Goal: Task Accomplishment & Management: Complete application form

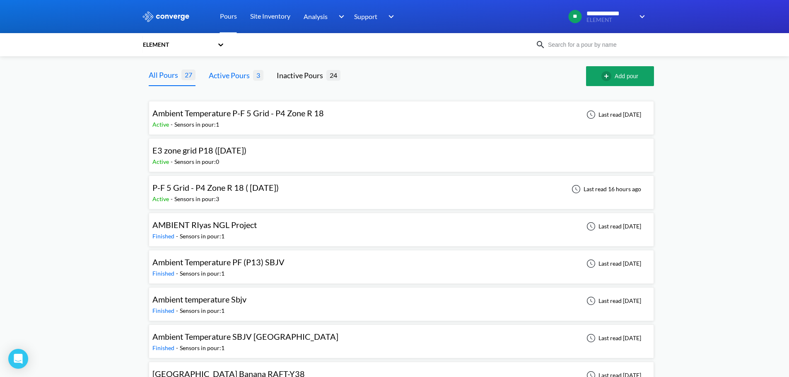
click at [236, 73] on div "Active Pours" at bounding box center [231, 76] width 44 height 12
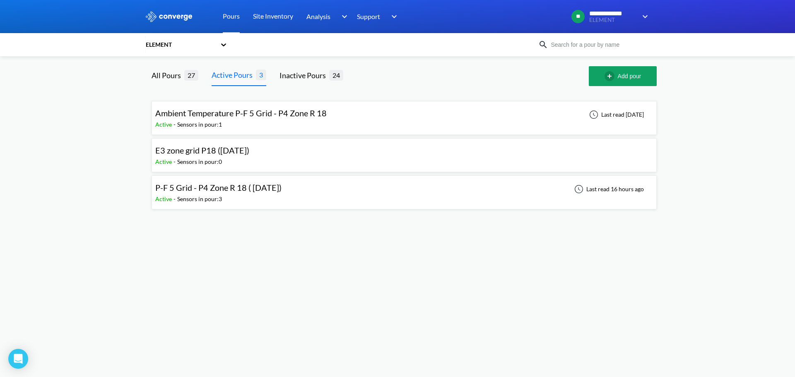
click at [222, 190] on span "P-F 5 Grid - P4 Zone R 18 ( [DATE])" at bounding box center [218, 188] width 126 height 10
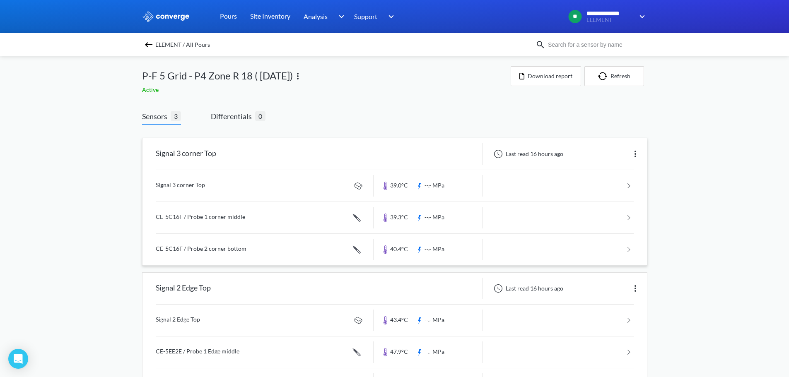
click at [204, 184] on link at bounding box center [395, 185] width 478 height 31
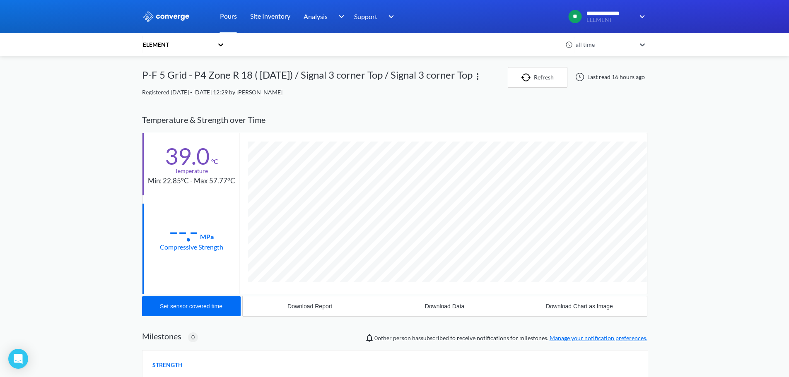
scroll to position [437, 505]
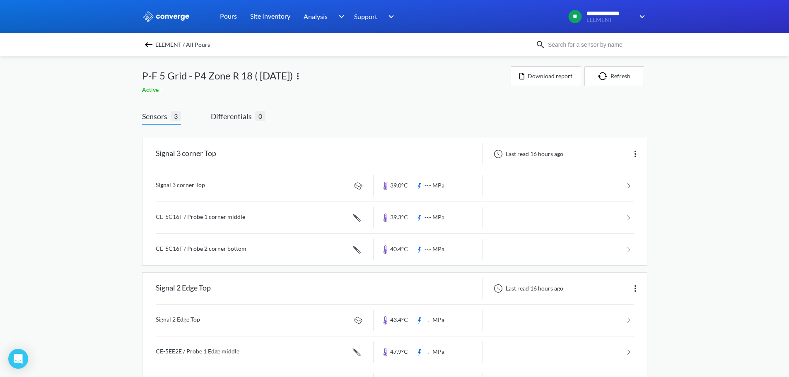
click at [151, 46] on img at bounding box center [149, 45] width 10 height 10
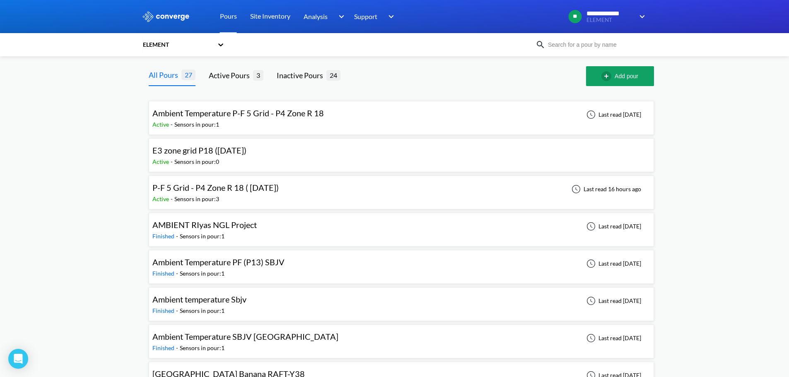
drag, startPoint x: 208, startPoint y: 145, endPoint x: 129, endPoint y: 158, distance: 80.5
drag, startPoint x: 639, startPoint y: 148, endPoint x: 692, endPoint y: 125, distance: 57.9
drag, startPoint x: 189, startPoint y: 145, endPoint x: 332, endPoint y: 193, distance: 150.1
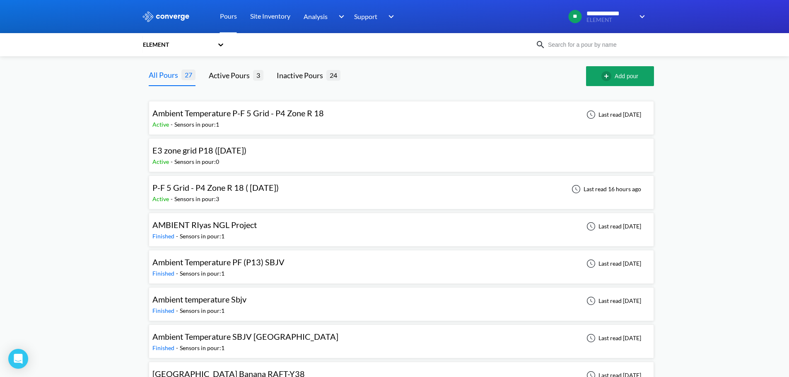
click at [332, 193] on div "P-F 5 Grid - P4 Zone R 18 ( [DATE]) Active - Sensors in pour: 3 Last read 16 ho…" at bounding box center [401, 192] width 498 height 27
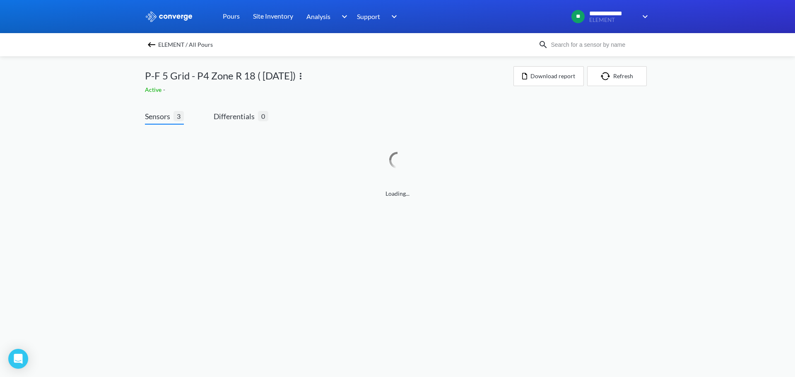
click at [151, 43] on img at bounding box center [152, 45] width 10 height 10
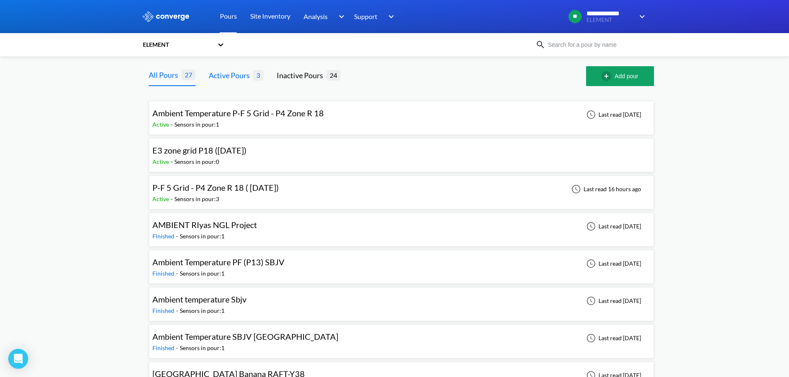
click at [235, 77] on div "Active Pours" at bounding box center [231, 76] width 44 height 12
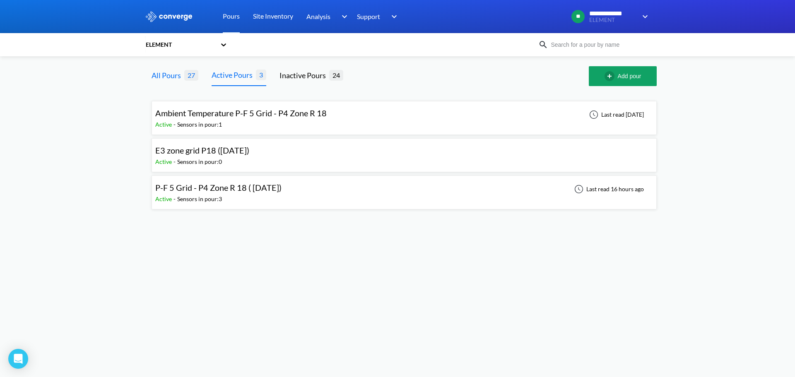
click at [167, 75] on div "All Pours" at bounding box center [168, 76] width 33 height 12
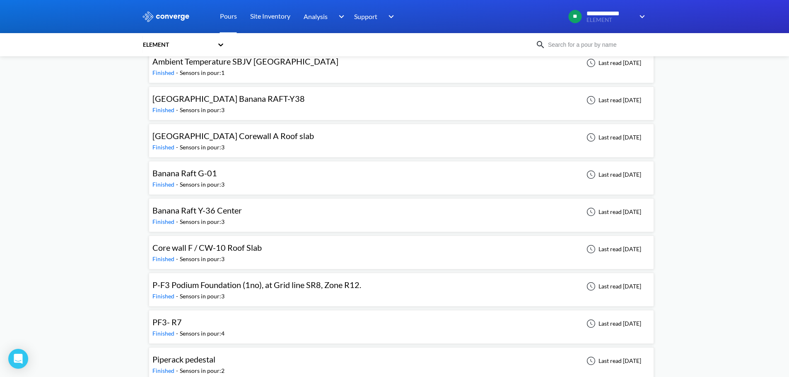
scroll to position [290, 0]
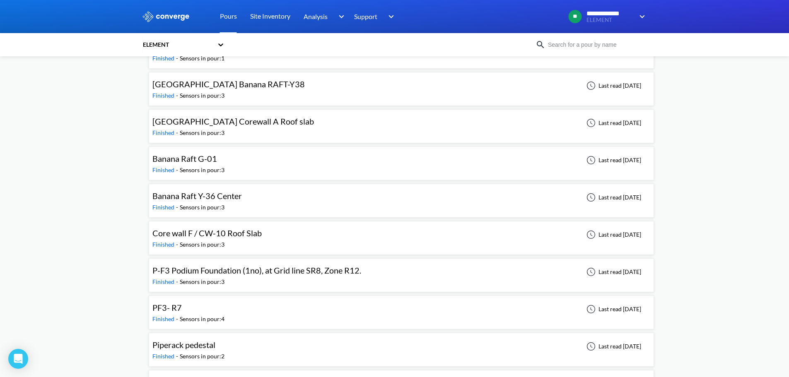
click at [225, 273] on span "P-F3 Podium Foundation (1no), at Grid line SR8, Zone R12." at bounding box center [256, 270] width 209 height 10
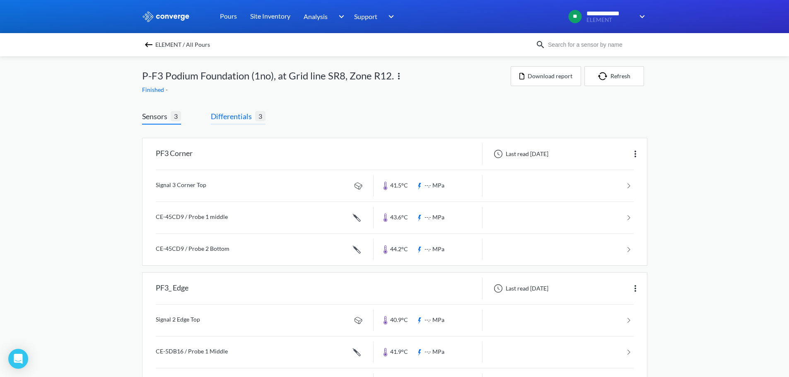
click at [228, 117] on span "Differentials" at bounding box center [233, 117] width 44 height 12
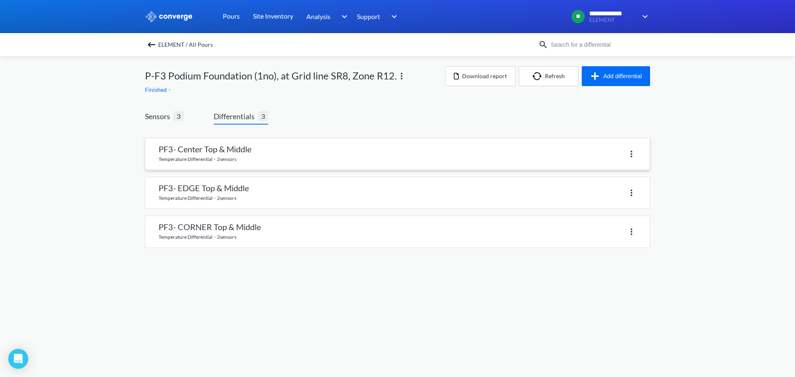
click at [249, 152] on link at bounding box center [397, 153] width 504 height 31
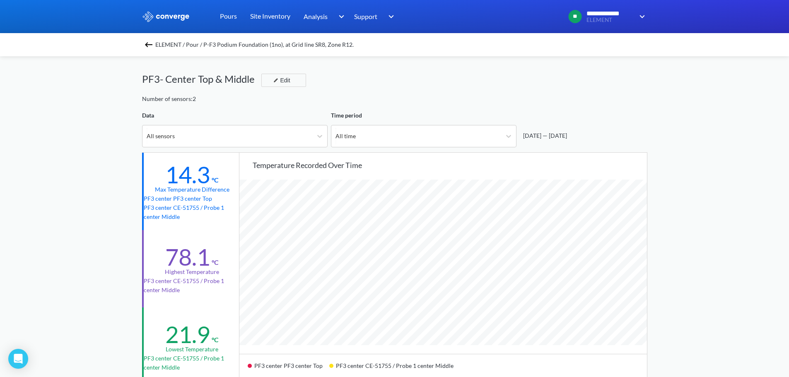
click at [152, 42] on img at bounding box center [149, 45] width 10 height 10
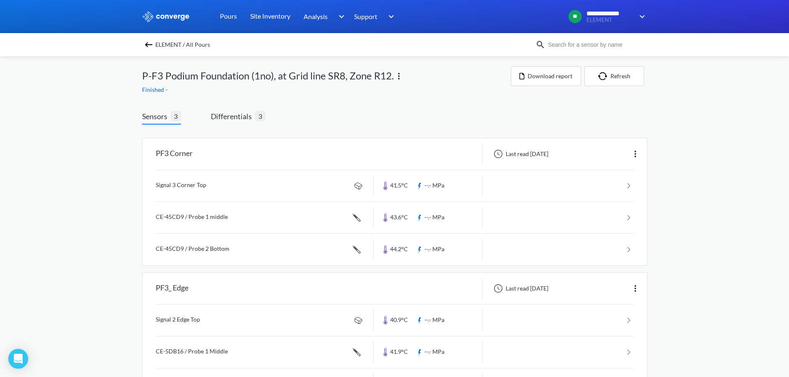
click at [151, 43] on img at bounding box center [149, 45] width 10 height 10
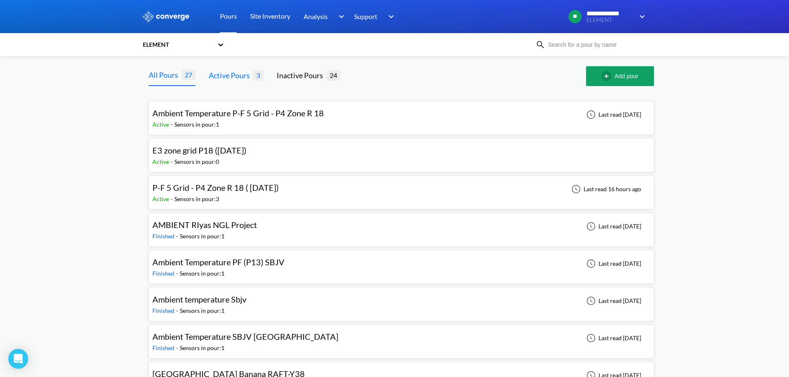
click at [224, 75] on div "Active Pours" at bounding box center [231, 76] width 44 height 12
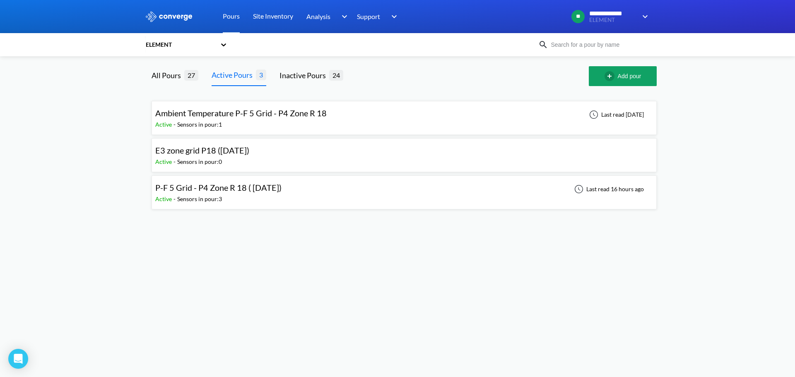
click at [215, 193] on div "P-F 5 Grid - P4 Zone R 18 ( [DATE])" at bounding box center [218, 187] width 126 height 13
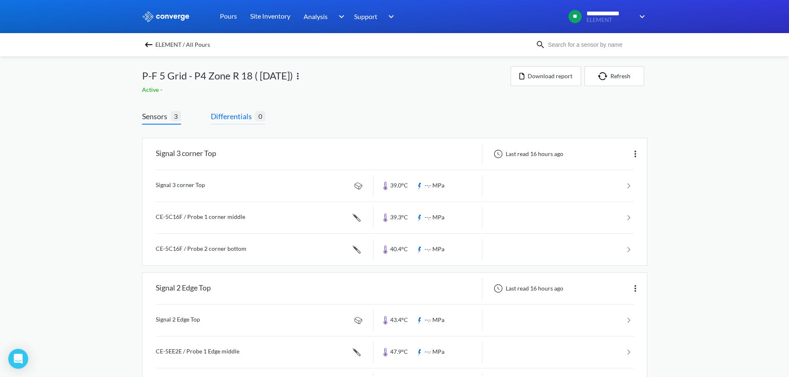
click at [239, 116] on span "Differentials" at bounding box center [233, 117] width 44 height 12
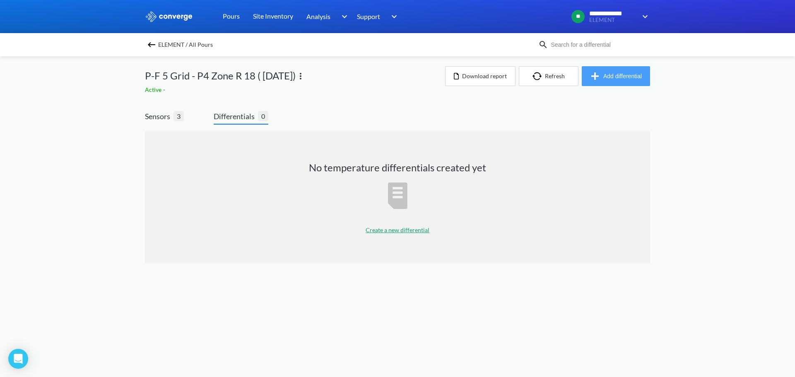
click at [605, 75] on button "Add differential" at bounding box center [616, 76] width 68 height 20
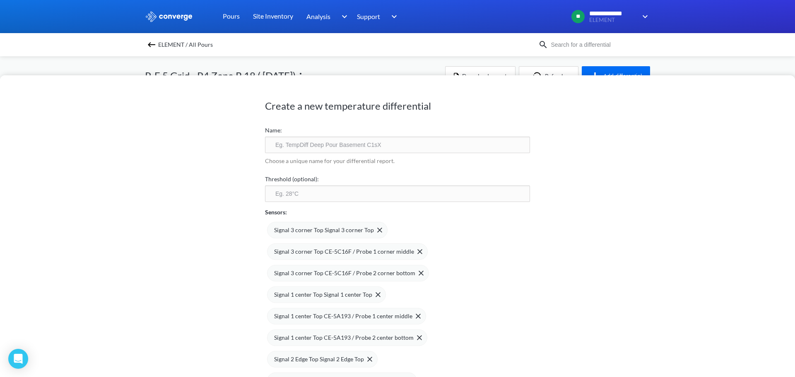
click at [398, 65] on div "Create a new temperature differential Name: Choose a unique name for your diffe…" at bounding box center [397, 188] width 795 height 377
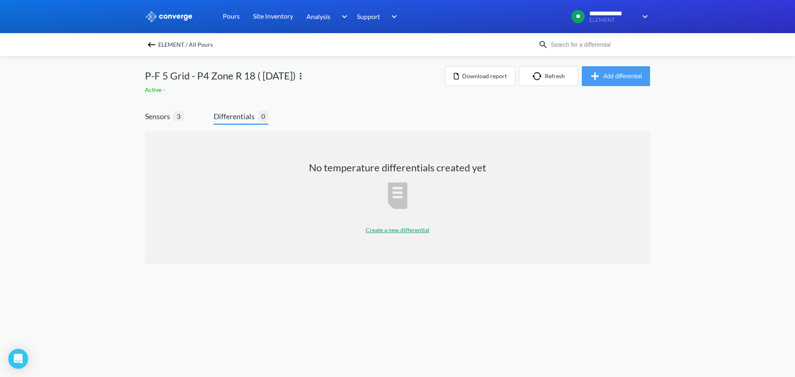
click at [607, 71] on button "Add differential" at bounding box center [616, 76] width 68 height 20
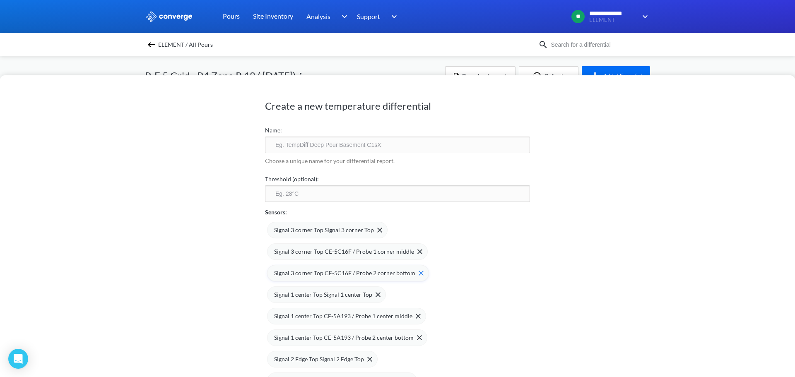
click at [419, 273] on img at bounding box center [421, 273] width 5 height 5
click at [417, 318] on img at bounding box center [419, 316] width 5 height 5
click at [408, 359] on img at bounding box center [410, 359] width 5 height 5
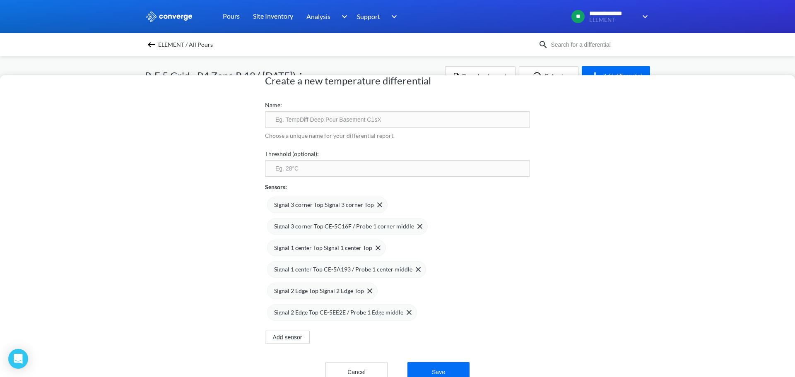
scroll to position [49, 0]
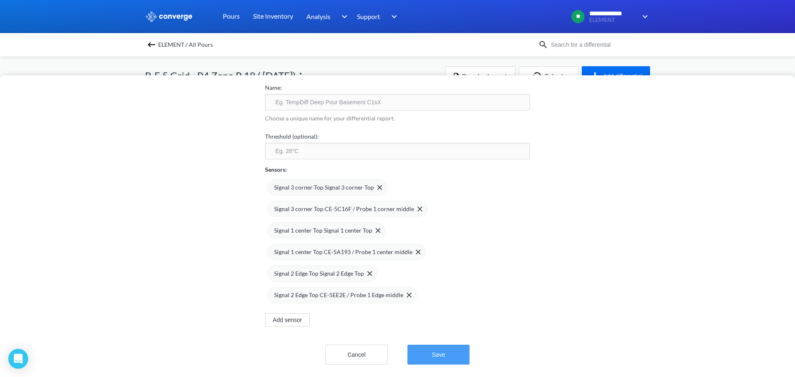
click at [434, 351] on button "Save" at bounding box center [438, 355] width 62 height 20
click at [429, 346] on button "Save" at bounding box center [438, 355] width 62 height 20
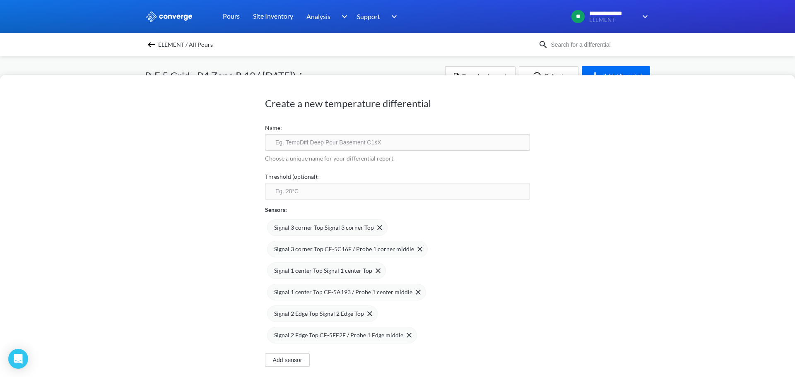
scroll to position [0, 0]
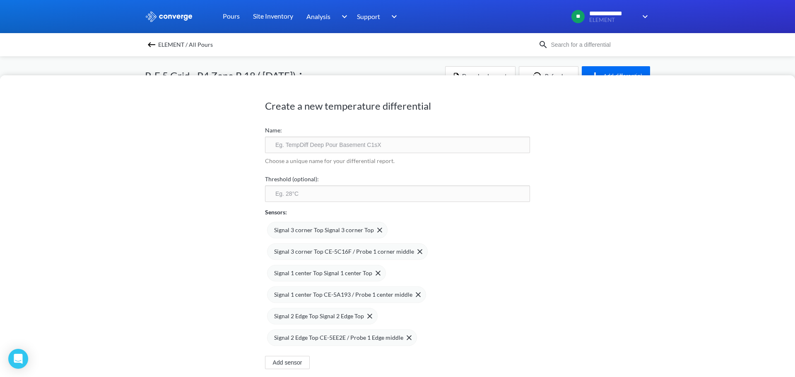
click at [282, 145] on input "text" at bounding box center [397, 145] width 265 height 17
click at [513, 208] on div "Sensors:" at bounding box center [397, 209] width 265 height 15
click at [219, 67] on div "Create a new temperature differential Name: Choose a unique name for your diffe…" at bounding box center [397, 188] width 795 height 377
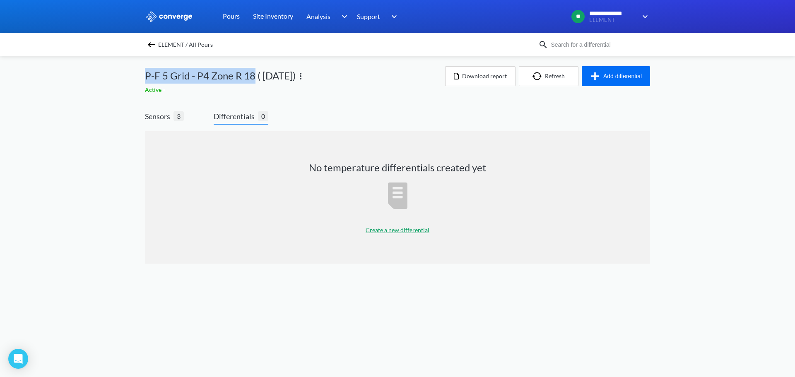
drag, startPoint x: 253, startPoint y: 75, endPoint x: 144, endPoint y: 81, distance: 109.5
click at [144, 81] on div "**********" at bounding box center [397, 140] width 795 height 280
copy span "P-F 5 Grid - P4 Zone R 18"
click at [612, 75] on button "Add differential" at bounding box center [616, 76] width 68 height 20
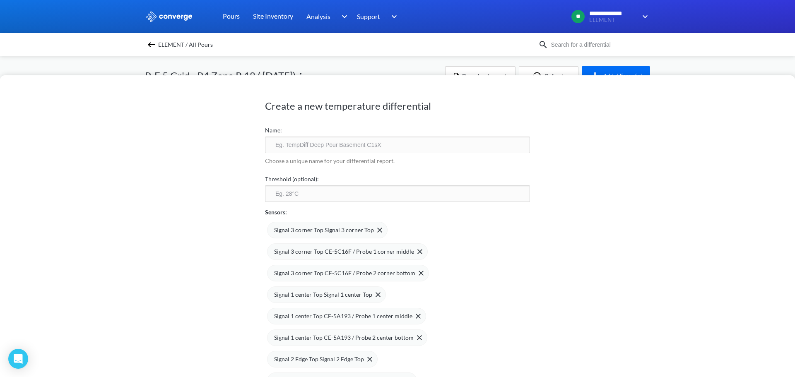
click at [302, 143] on input "text" at bounding box center [397, 145] width 265 height 17
paste input "P-F 5 Grid - P4 Zone R 18"
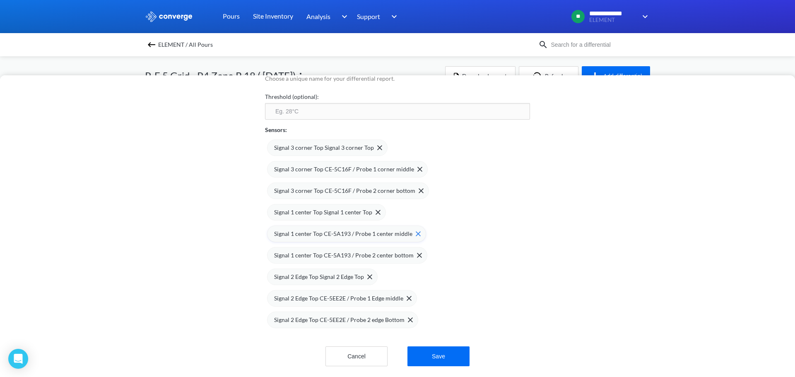
scroll to position [83, 0]
type input "P-F 5 Grid - P4 Zone R 18"
click at [419, 188] on img at bounding box center [421, 190] width 5 height 5
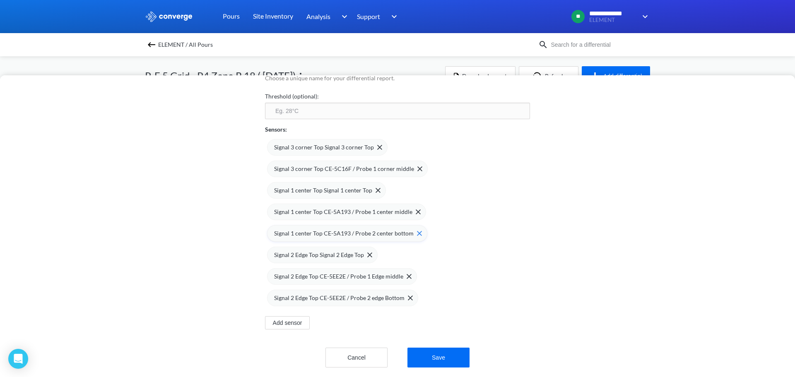
click at [417, 234] on img at bounding box center [419, 233] width 5 height 5
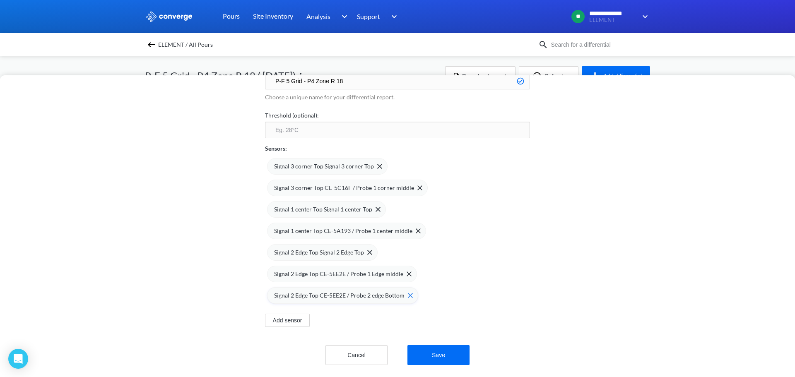
click at [408, 293] on img at bounding box center [410, 295] width 5 height 5
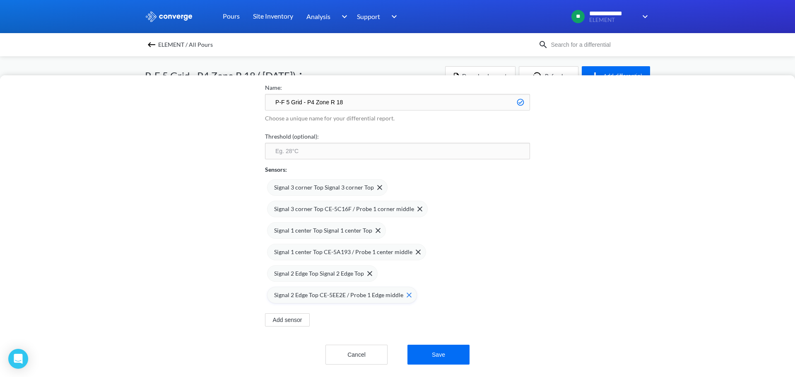
scroll to position [49, 0]
click at [440, 347] on button "Save" at bounding box center [438, 355] width 62 height 20
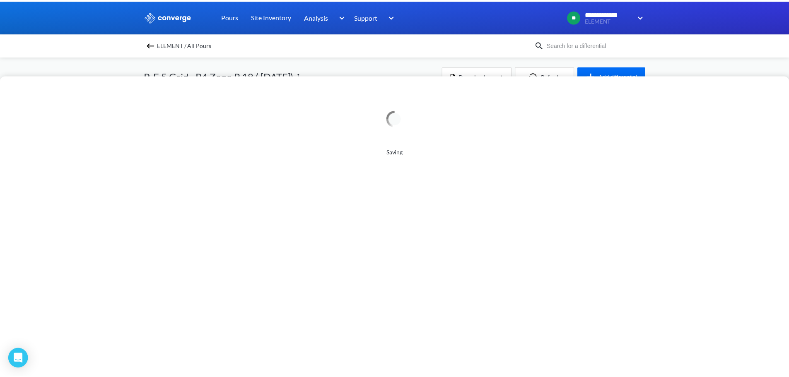
scroll to position [0, 0]
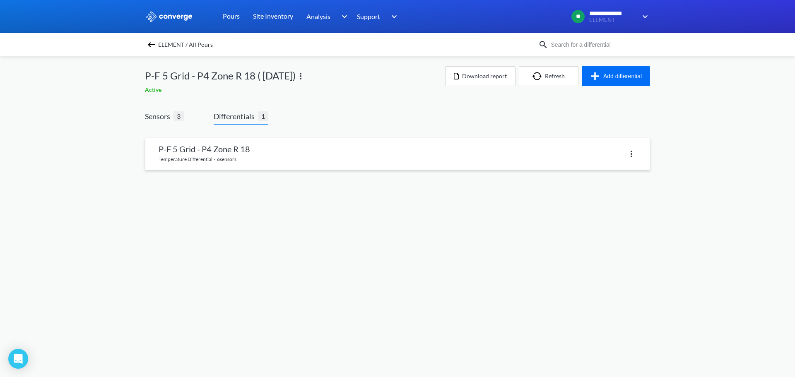
click at [214, 155] on link at bounding box center [397, 153] width 504 height 31
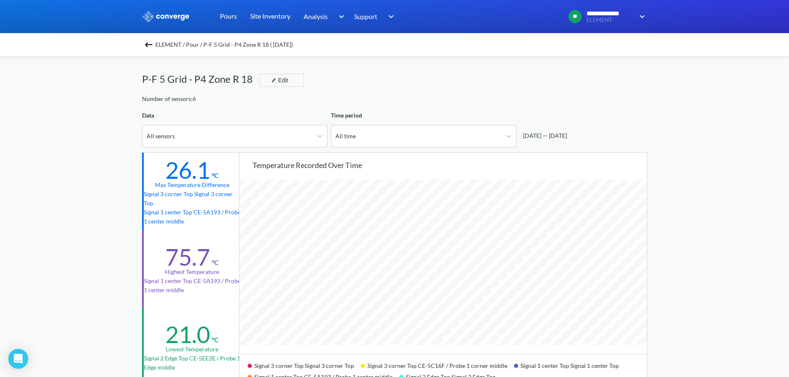
click at [149, 46] on img at bounding box center [149, 45] width 10 height 10
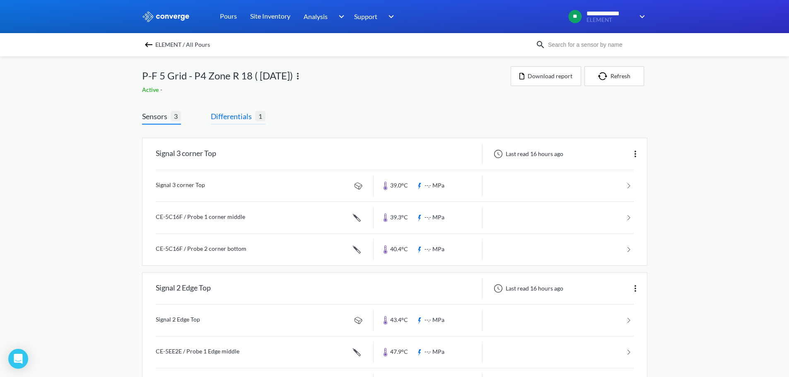
click at [249, 117] on span "Differentials" at bounding box center [233, 117] width 44 height 12
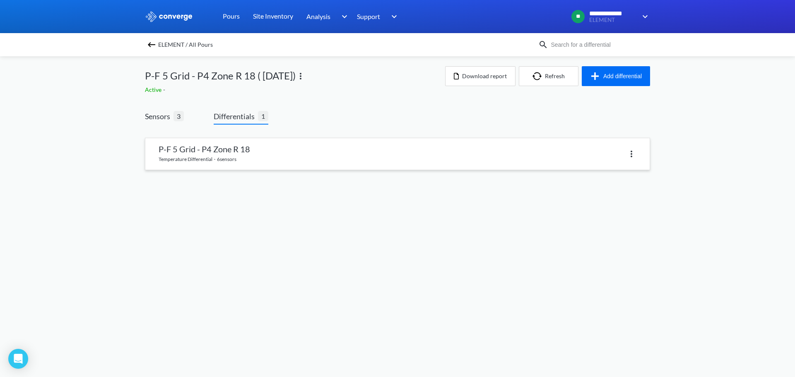
click at [631, 154] on img at bounding box center [632, 154] width 10 height 10
click at [603, 154] on div "Delete" at bounding box center [609, 154] width 53 height 16
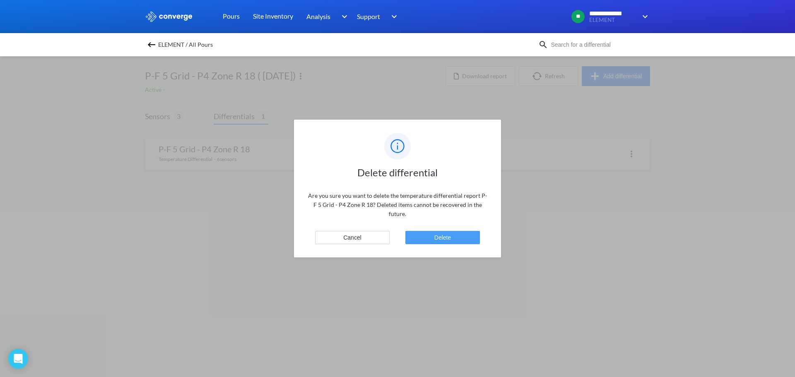
click at [442, 231] on button "Delete" at bounding box center [442, 237] width 75 height 13
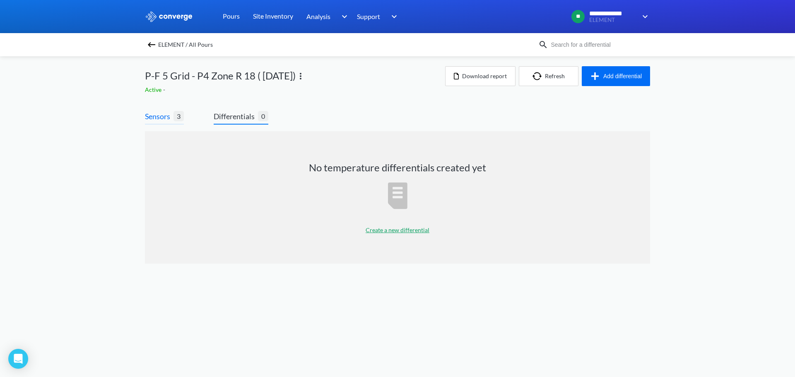
click at [159, 119] on span "Sensors" at bounding box center [159, 117] width 29 height 12
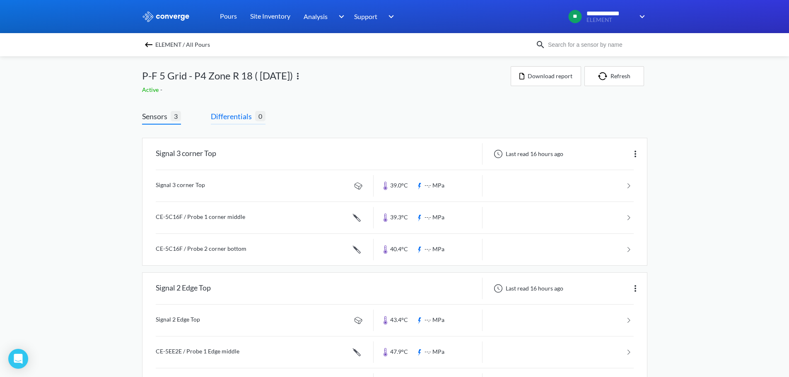
click at [246, 116] on span "Differentials" at bounding box center [233, 117] width 44 height 12
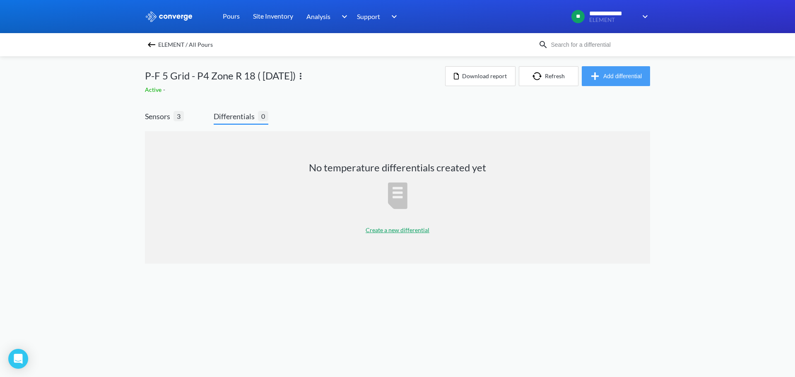
click at [615, 73] on button "Add differential" at bounding box center [616, 76] width 68 height 20
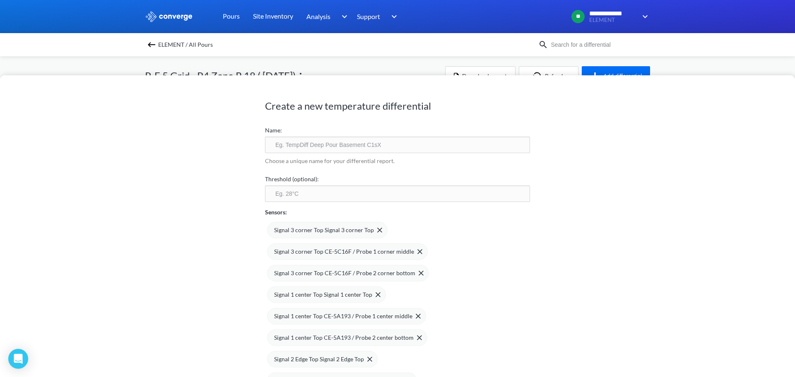
click at [356, 142] on input "text" at bounding box center [397, 145] width 265 height 17
click at [452, 215] on div "Sensors:" at bounding box center [397, 209] width 265 height 15
click at [339, 143] on input "text" at bounding box center [397, 145] width 265 height 17
type input "Corner Top Middle"
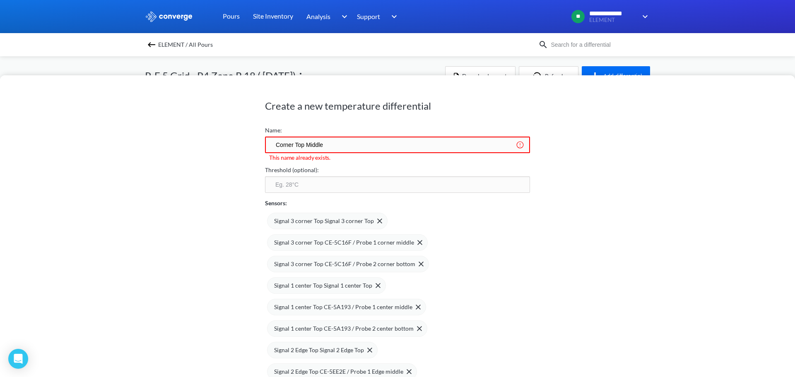
drag, startPoint x: 329, startPoint y: 144, endPoint x: 264, endPoint y: 144, distance: 65.0
click at [265, 144] on input "Corner Top Middle" at bounding box center [397, 145] width 265 height 17
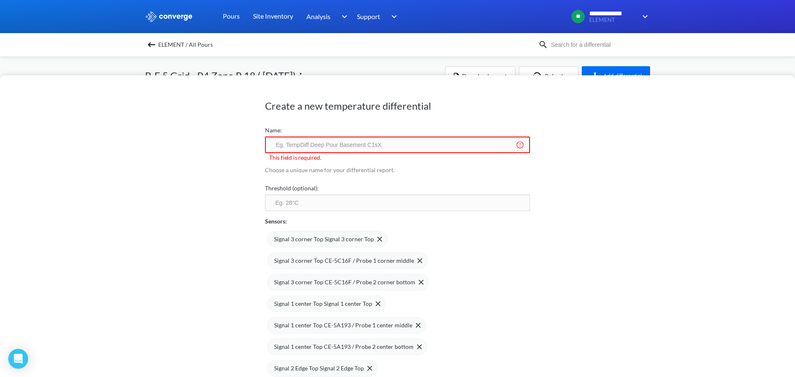
click at [521, 239] on div "Signal 3 corner Top Signal 3 corner Top Signal 3 corner Top CE-5C16F / Probe 1 …" at bounding box center [397, 323] width 265 height 194
click at [492, 163] on div "Choose a unique name for your differential report." at bounding box center [397, 171] width 265 height 18
click at [245, 145] on div "Create a new temperature differential Name: This field is required. Choose a un…" at bounding box center [397, 226] width 795 height 302
click at [284, 146] on input "text" at bounding box center [397, 145] width 265 height 17
click at [531, 243] on div "Create a new temperature differential Name: This field is required. Choose a un…" at bounding box center [397, 226] width 795 height 302
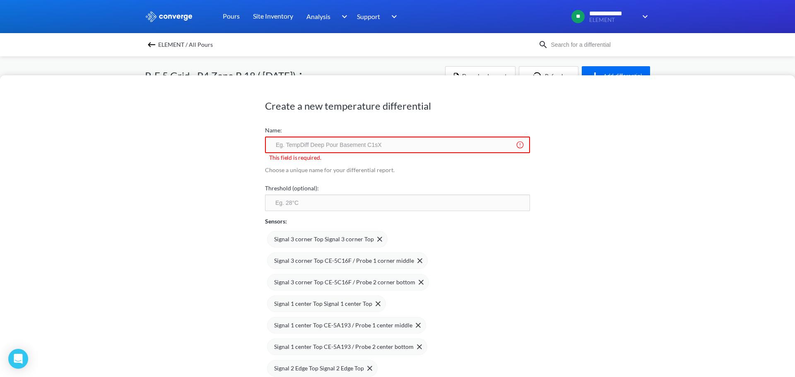
click at [267, 62] on div "Create a new temperature differential Name: This field is required. Choose a un…" at bounding box center [397, 188] width 795 height 377
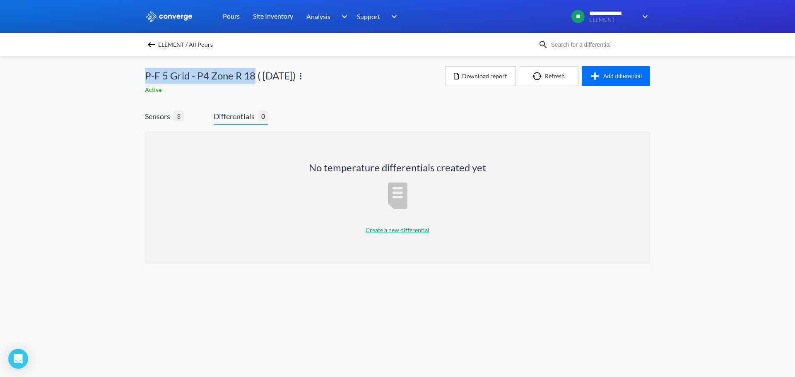
drag, startPoint x: 253, startPoint y: 75, endPoint x: 146, endPoint y: 79, distance: 106.5
click at [146, 79] on span "P-F 5 Grid - P4 Zone R 18 ( [DATE])" at bounding box center [220, 76] width 151 height 16
copy span "P-F 5 Grid - P4 Zone R 18"
click at [602, 77] on img "button" at bounding box center [596, 76] width 13 height 10
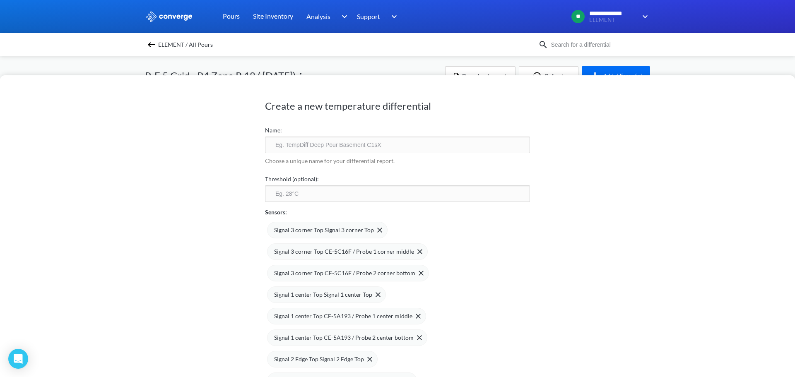
click at [278, 144] on input "text" at bounding box center [397, 145] width 265 height 17
paste input "P-F 5 Grid - P4 Zone R 18"
click at [343, 145] on input "P-F 5 Grid - P4 Zone R 18-Corner" at bounding box center [397, 145] width 265 height 17
click at [360, 145] on input "P-F 5 Grid - P4 Zone R 18- Corner" at bounding box center [397, 145] width 265 height 17
click at [363, 144] on input "P-F 5 Grid - P4 Zone R 18- Corner" at bounding box center [397, 145] width 265 height 17
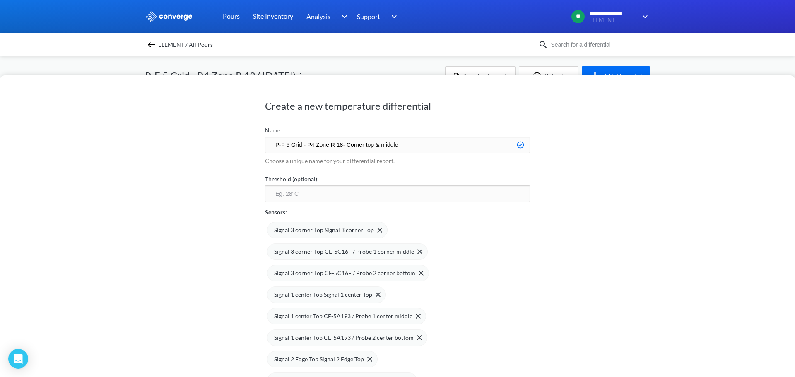
drag, startPoint x: 393, startPoint y: 147, endPoint x: 267, endPoint y: 147, distance: 126.7
click at [267, 147] on input "P-F 5 Grid - P4 Zone R 18- Corner top & middle" at bounding box center [397, 145] width 265 height 17
type input "P-F 5 Grid - P4 Zone R 18- Corner top & middle"
click at [492, 243] on div "Signal 3 corner Top Signal 3 corner Top Signal 3 corner Top CE-5C16F / Probe 1 …" at bounding box center [397, 314] width 265 height 194
click at [419, 272] on img at bounding box center [421, 273] width 5 height 5
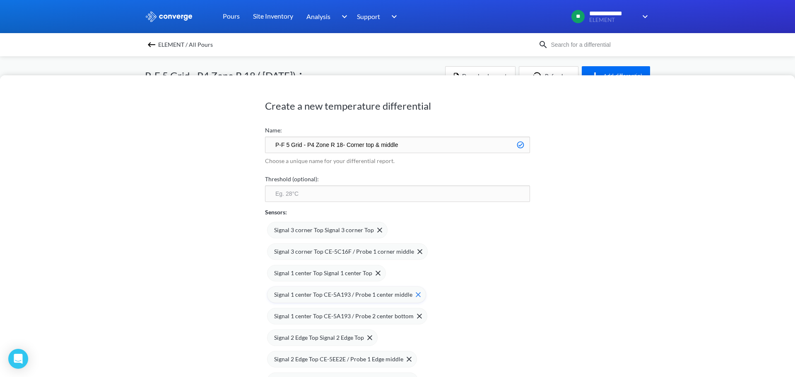
click at [0, 0] on img at bounding box center [0, 0] width 0 height 0
click at [416, 271] on img at bounding box center [418, 273] width 5 height 5
click at [417, 272] on img at bounding box center [419, 273] width 5 height 5
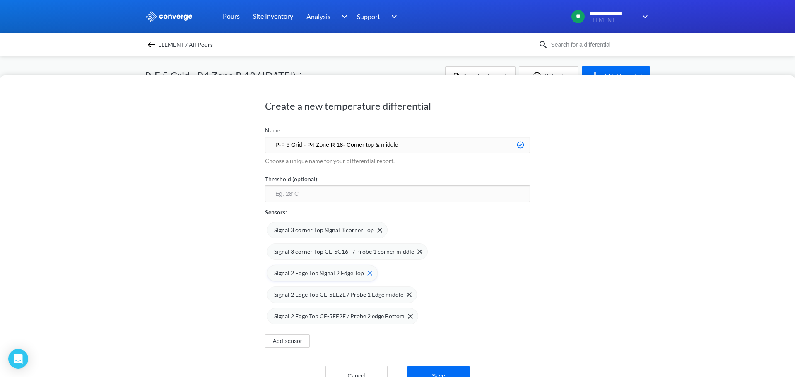
click at [367, 272] on img at bounding box center [369, 273] width 5 height 5
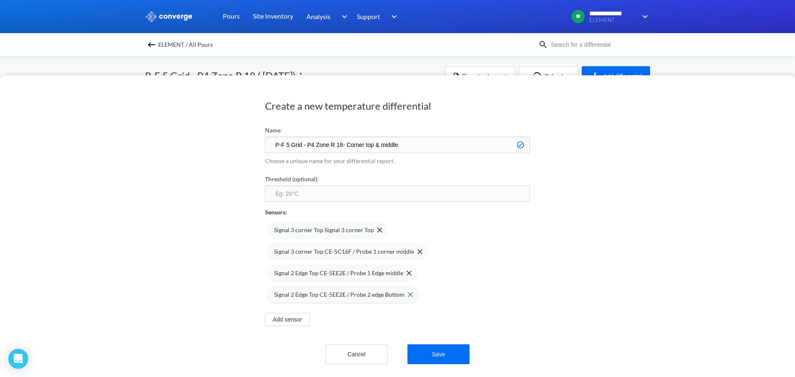
click at [0, 0] on img at bounding box center [0, 0] width 0 height 0
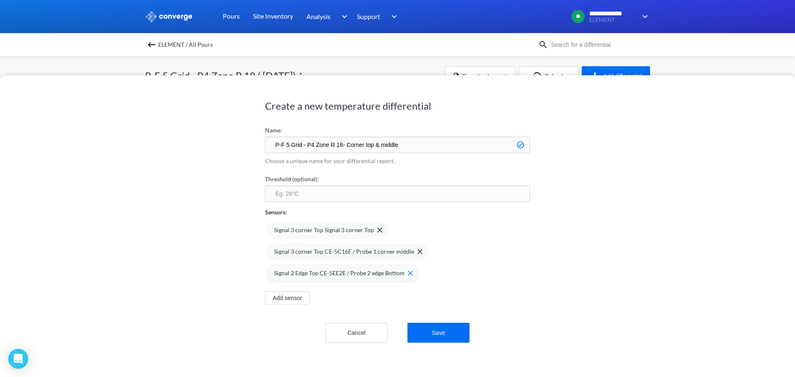
click at [408, 271] on img at bounding box center [410, 273] width 5 height 5
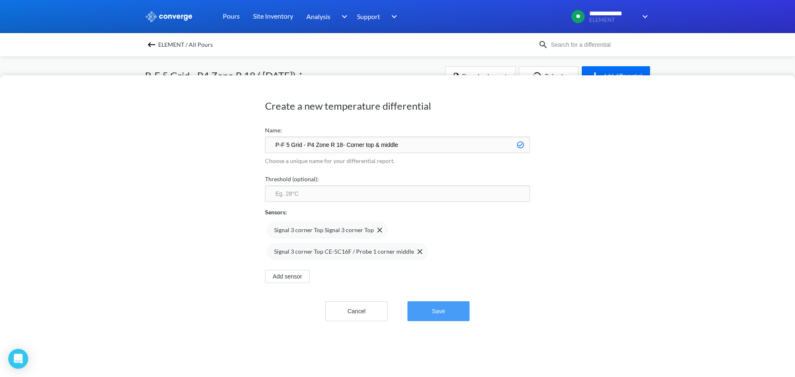
click at [441, 311] on button "Save" at bounding box center [438, 311] width 62 height 20
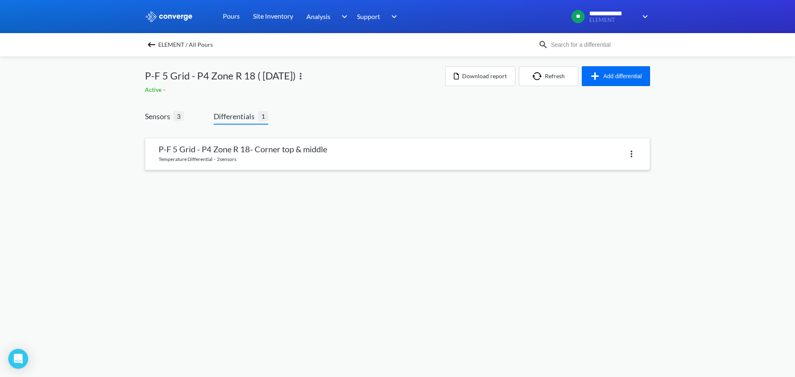
click at [233, 152] on link at bounding box center [397, 153] width 504 height 31
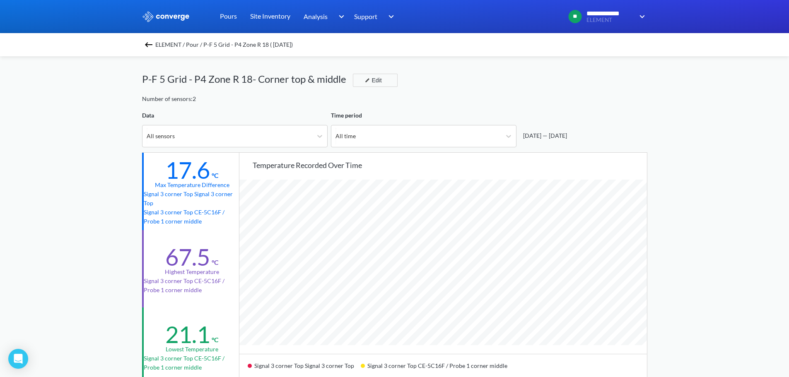
click at [154, 45] on img at bounding box center [149, 45] width 10 height 10
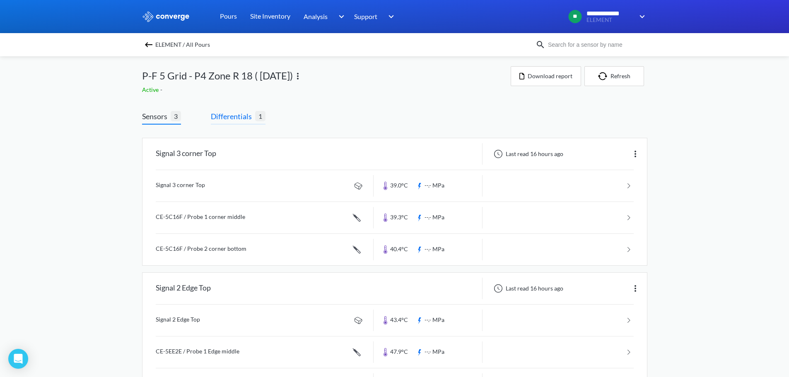
click at [246, 120] on span "Differentials" at bounding box center [233, 117] width 44 height 12
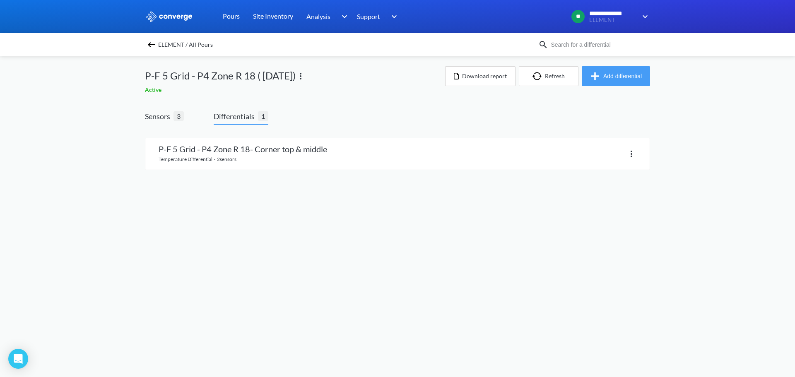
click at [605, 77] on button "Add differential" at bounding box center [616, 76] width 68 height 20
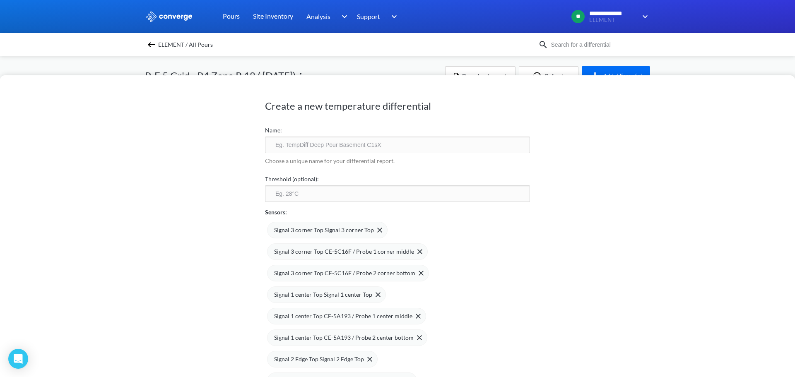
click at [274, 144] on input "text" at bounding box center [397, 145] width 265 height 17
paste input "P-F 5 Grid - P4 Zone R 18- Corner top & middle"
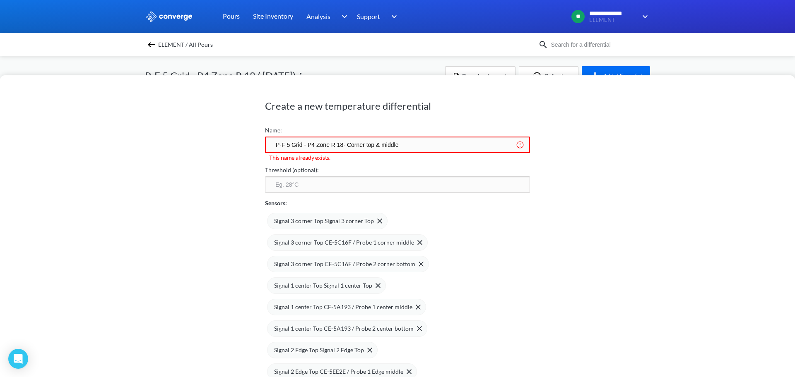
click at [361, 144] on input "P-F 5 Grid - P4 Zone R 18- Corner top & middle" at bounding box center [397, 145] width 265 height 17
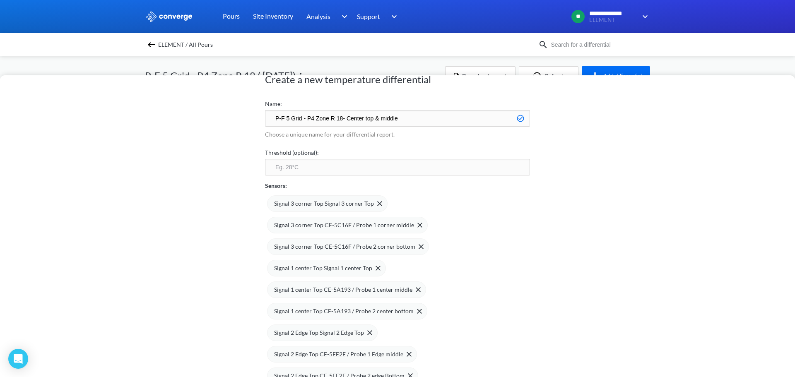
scroll to position [41, 0]
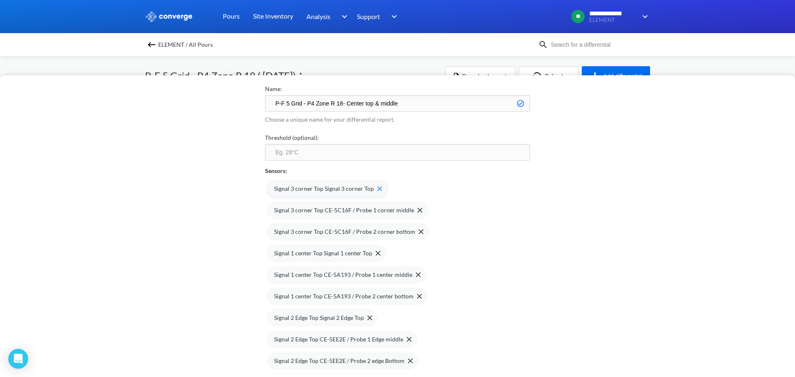
type input "P-F 5 Grid - P4 Zone R 18- Center top & middle"
click at [377, 187] on img at bounding box center [379, 188] width 5 height 5
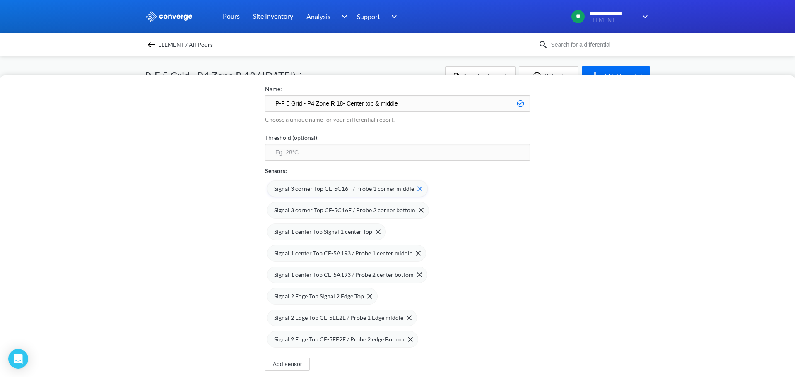
click at [417, 189] on img at bounding box center [419, 188] width 5 height 5
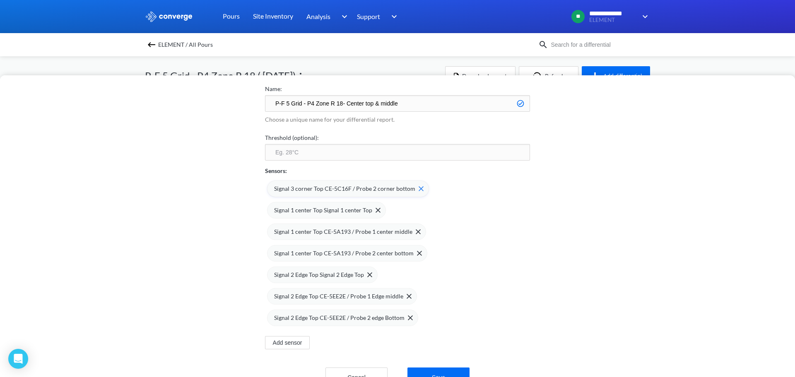
click at [419, 187] on img at bounding box center [421, 188] width 5 height 5
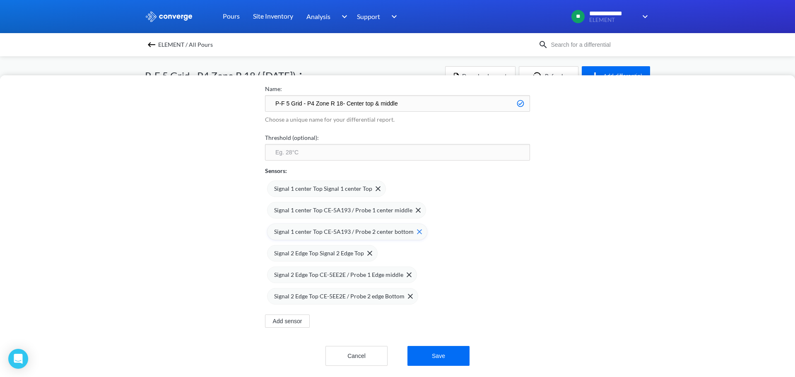
click at [417, 231] on img at bounding box center [419, 231] width 5 height 5
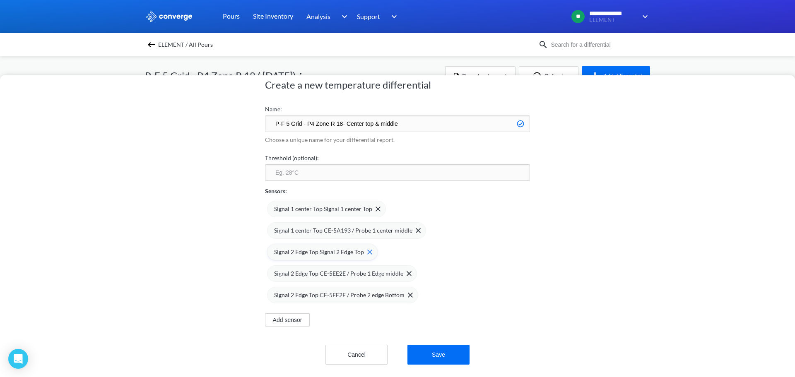
click at [367, 250] on img at bounding box center [369, 252] width 5 height 5
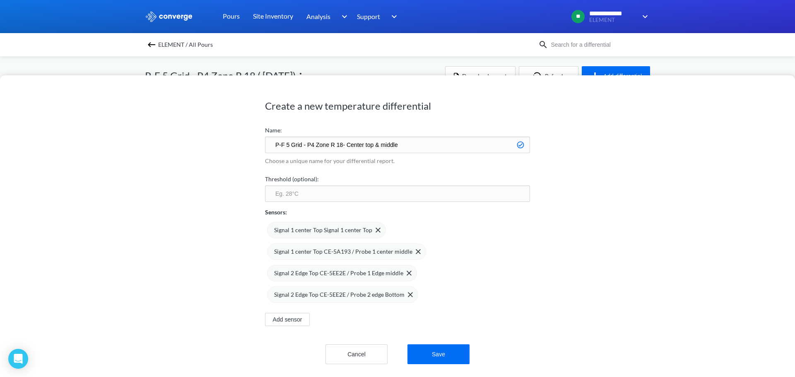
scroll to position [6, 0]
click at [407, 271] on img at bounding box center [409, 273] width 5 height 5
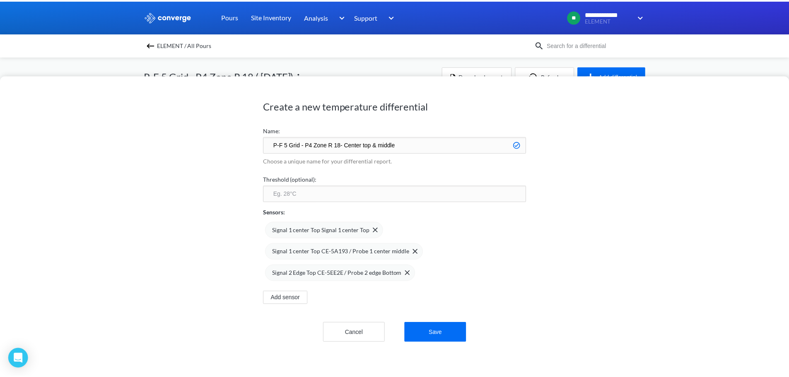
scroll to position [0, 0]
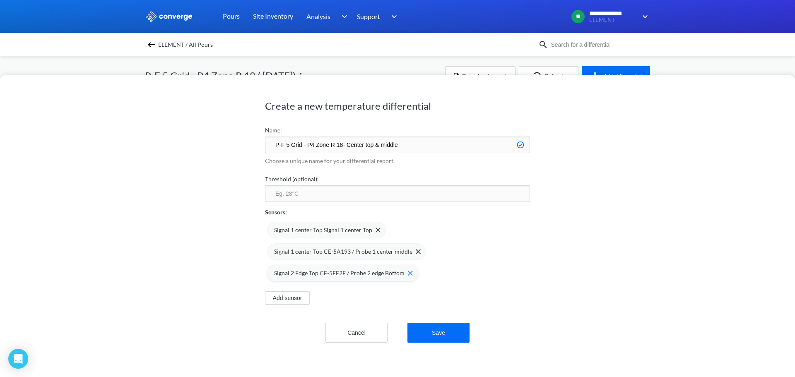
click at [408, 272] on img at bounding box center [410, 273] width 5 height 5
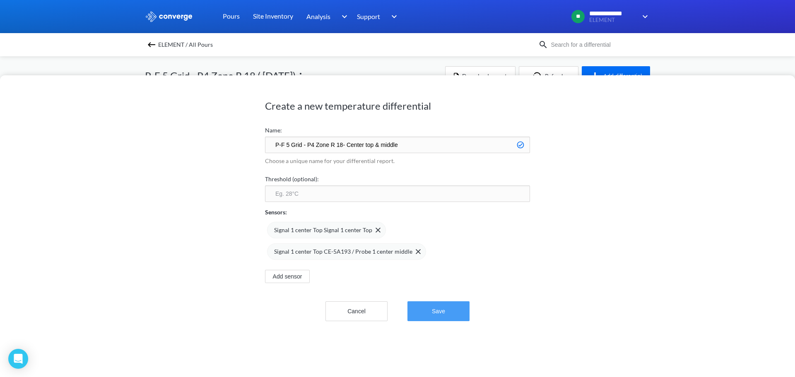
click at [440, 311] on button "Save" at bounding box center [438, 311] width 62 height 20
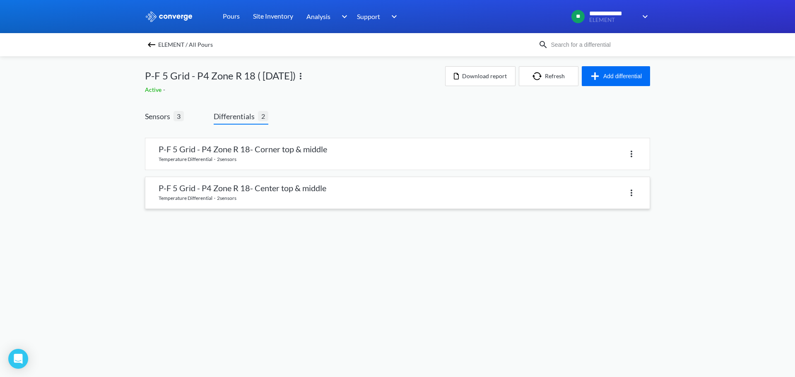
click at [278, 193] on link at bounding box center [397, 192] width 504 height 31
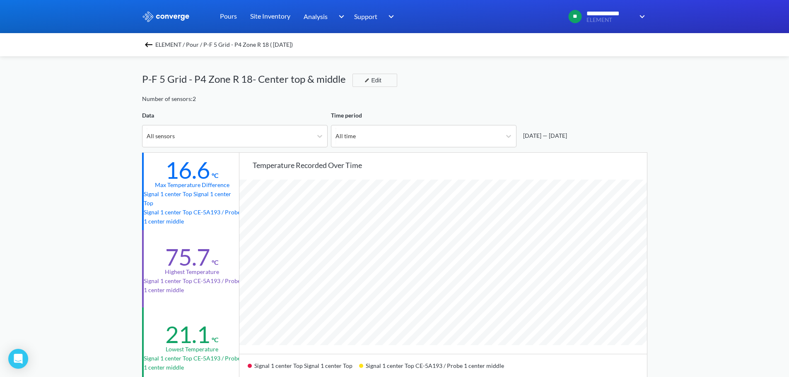
click at [150, 44] on img at bounding box center [149, 45] width 10 height 10
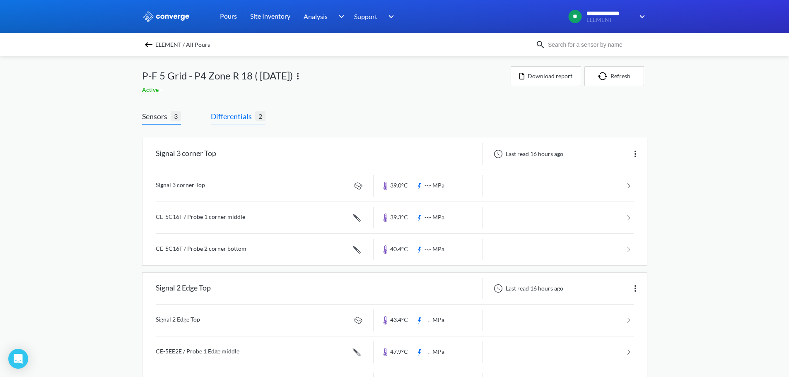
click at [233, 117] on span "Differentials" at bounding box center [233, 117] width 44 height 12
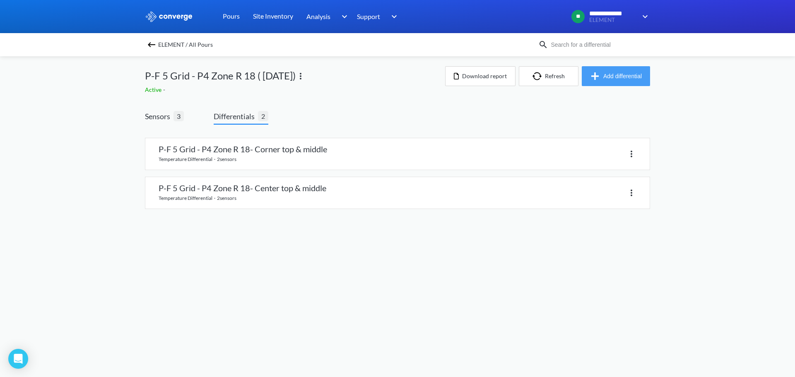
click at [617, 72] on button "Add differential" at bounding box center [616, 76] width 68 height 20
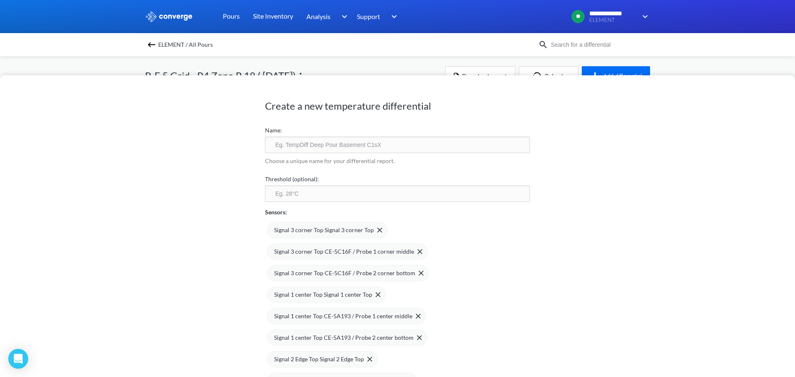
click at [295, 145] on input "text" at bounding box center [397, 145] width 265 height 17
paste input "P-F 5 Grid - P4 Zone R 18- Corner top & middle"
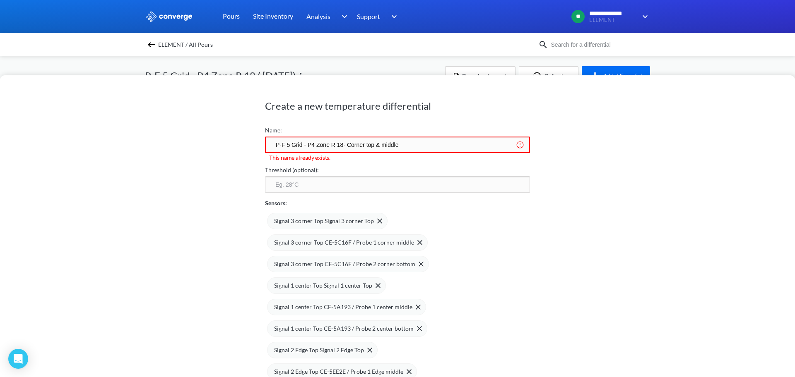
click at [362, 143] on input "P-F 5 Grid - P4 Zone R 18- Corner top & middle" at bounding box center [397, 145] width 265 height 17
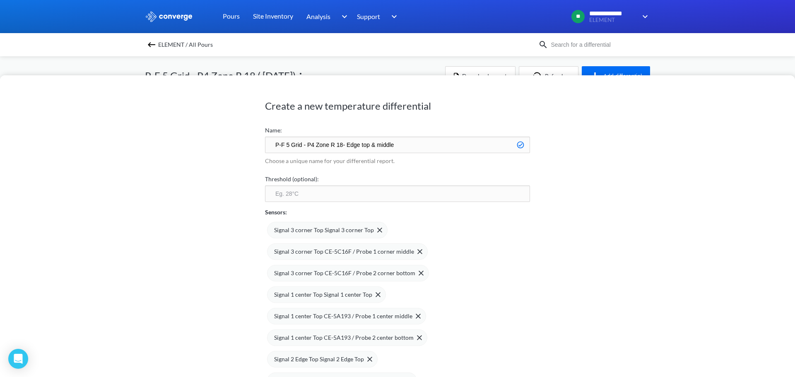
type input "P-F 5 Grid - P4 Zone R 18- Edge top & middle"
click at [502, 245] on div "Signal 3 corner Top Signal 3 corner Top Signal 3 corner Top CE-5C16F / Probe 1 …" at bounding box center [397, 314] width 265 height 194
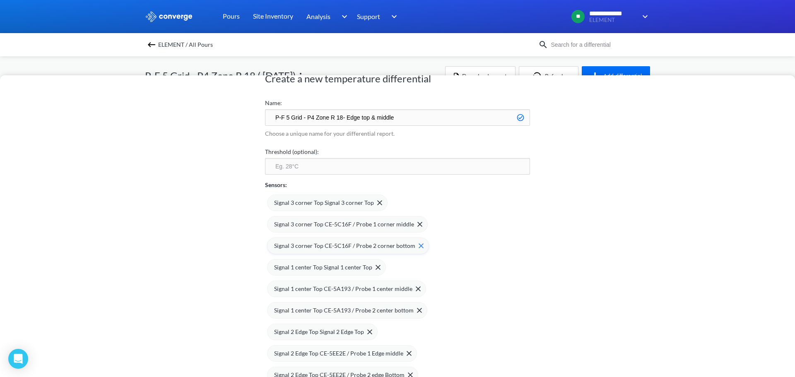
scroll to position [41, 0]
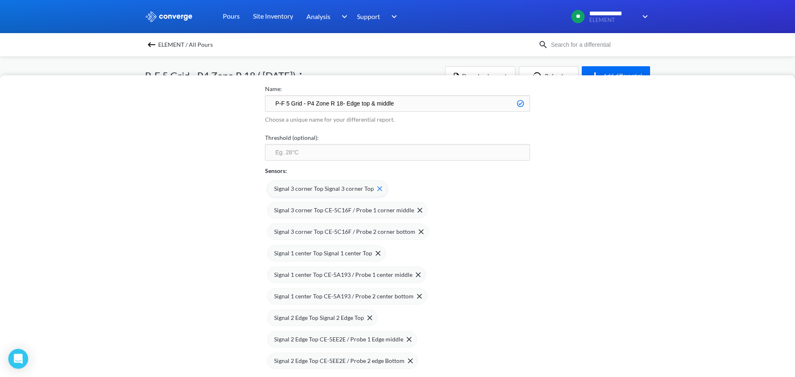
click at [377, 188] on img at bounding box center [379, 188] width 5 height 5
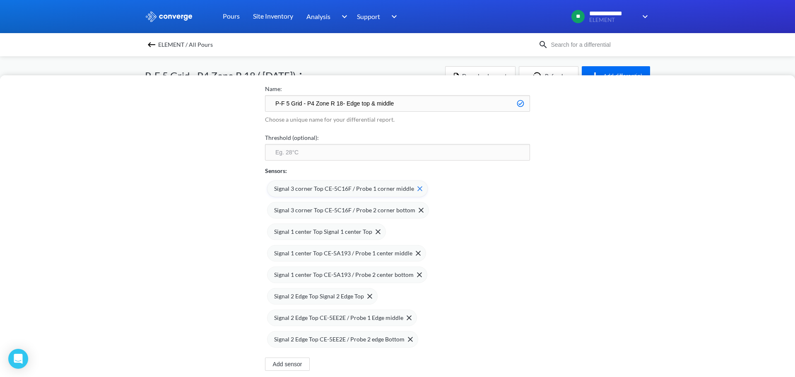
click at [417, 188] on img at bounding box center [419, 188] width 5 height 5
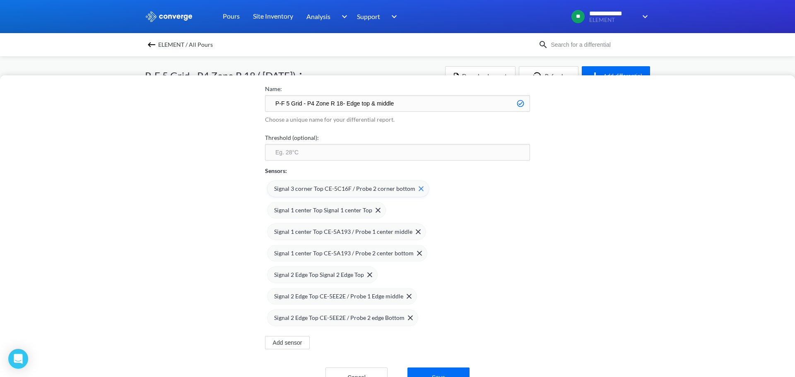
click at [419, 188] on img at bounding box center [421, 188] width 5 height 5
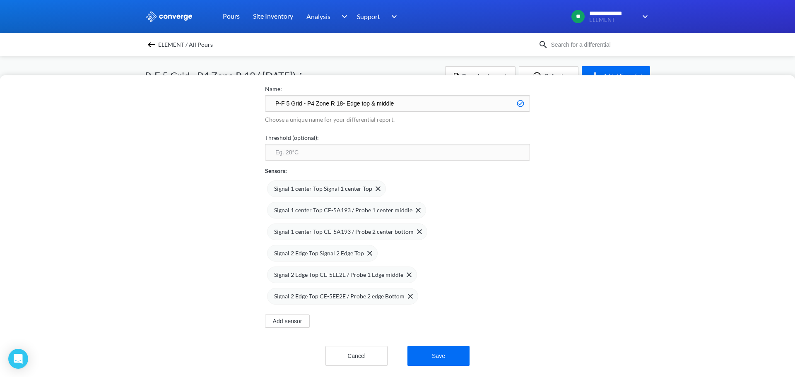
click at [0, 0] on img at bounding box center [0, 0] width 0 height 0
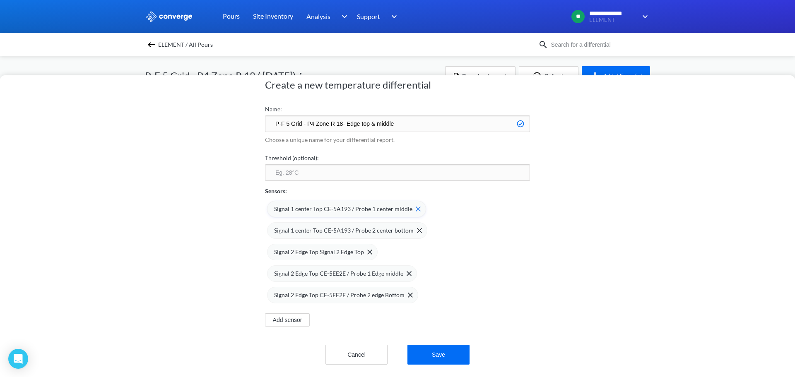
click at [416, 207] on img at bounding box center [418, 209] width 5 height 5
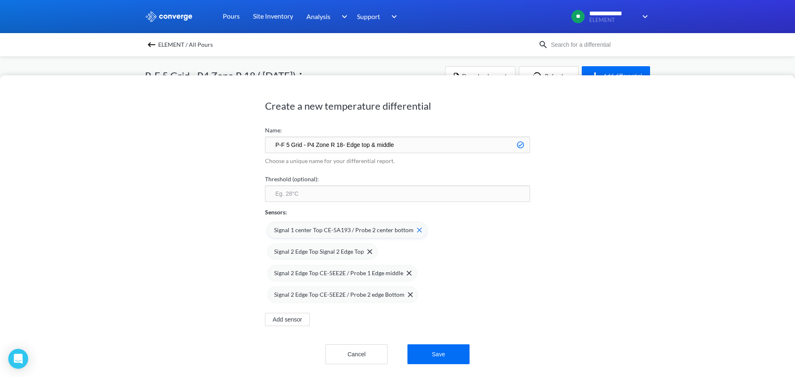
click at [417, 228] on img at bounding box center [419, 230] width 5 height 5
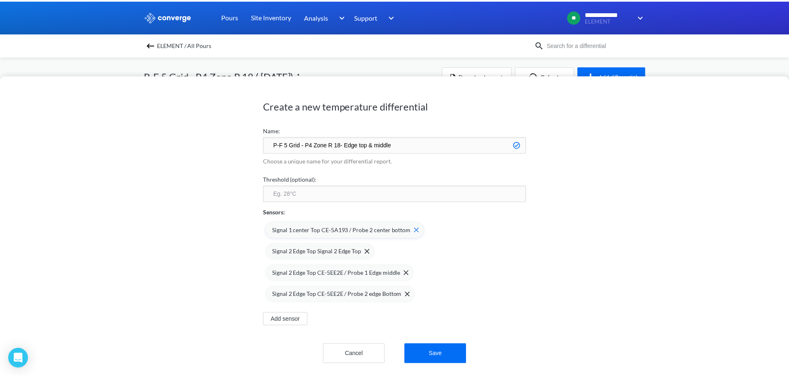
scroll to position [0, 0]
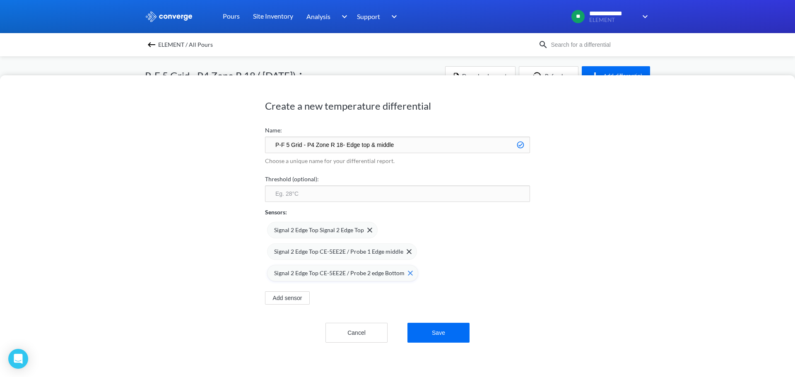
click at [408, 272] on img at bounding box center [410, 273] width 5 height 5
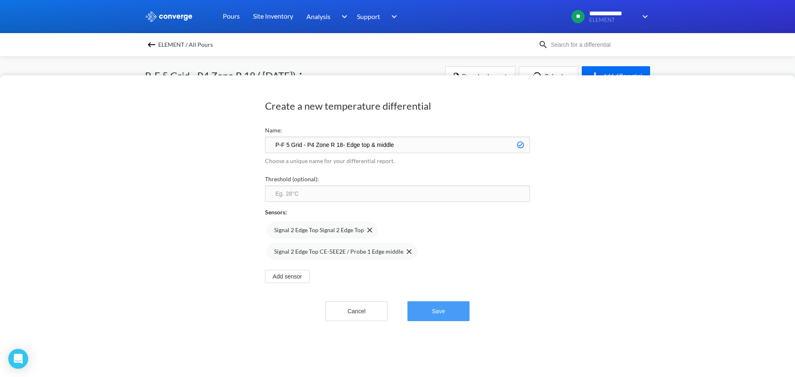
click at [439, 311] on button "Save" at bounding box center [438, 311] width 62 height 20
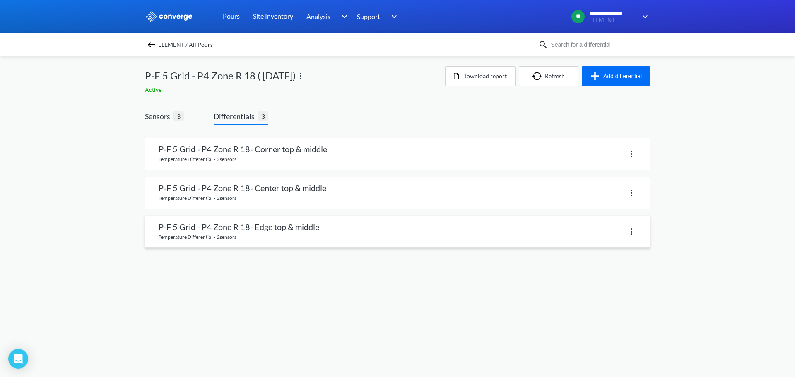
click at [218, 230] on link at bounding box center [397, 231] width 504 height 31
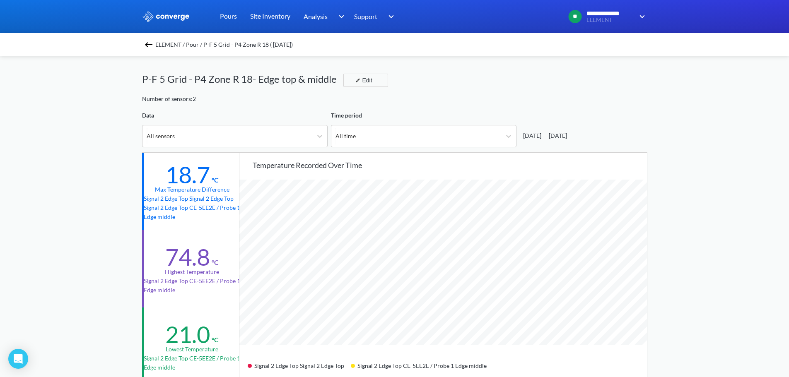
click at [148, 43] on img at bounding box center [149, 45] width 10 height 10
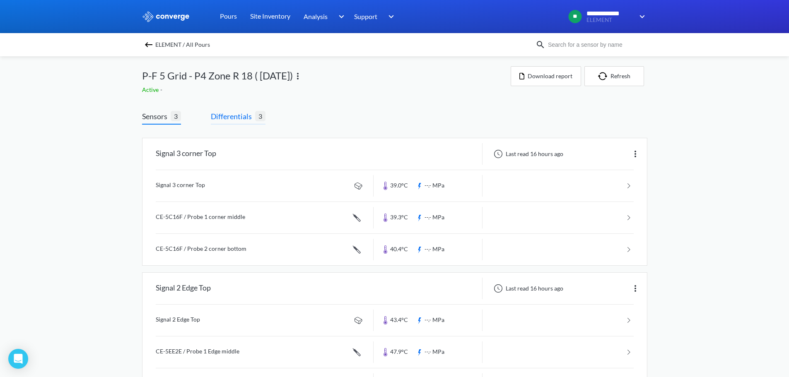
click at [242, 116] on span "Differentials" at bounding box center [233, 117] width 44 height 12
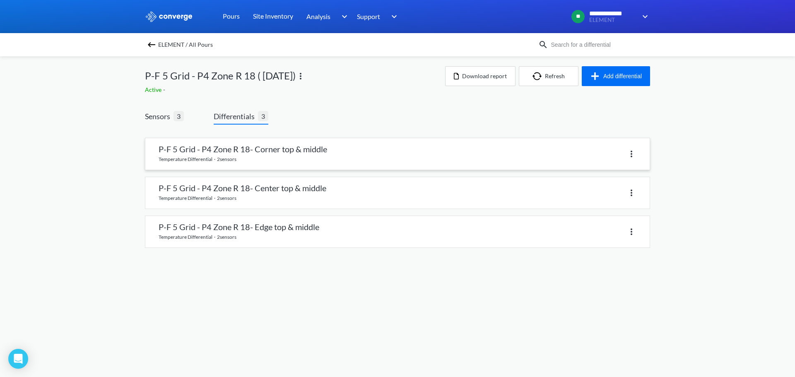
click at [484, 156] on div at bounding box center [517, 154] width 239 height 12
click at [314, 152] on link at bounding box center [397, 153] width 504 height 31
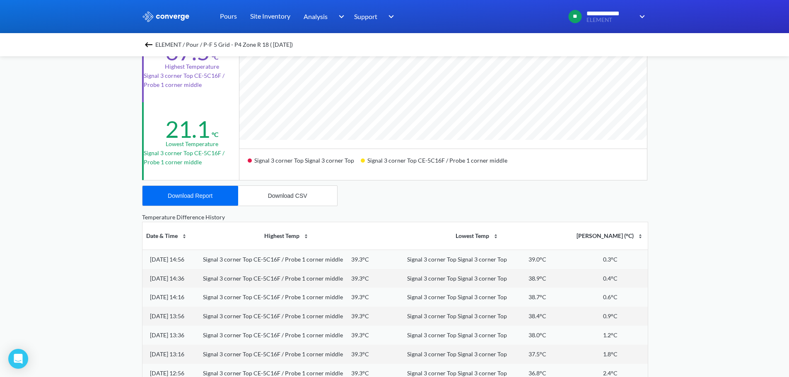
scroll to position [207, 0]
click at [189, 195] on div "Download Report" at bounding box center [190, 194] width 45 height 7
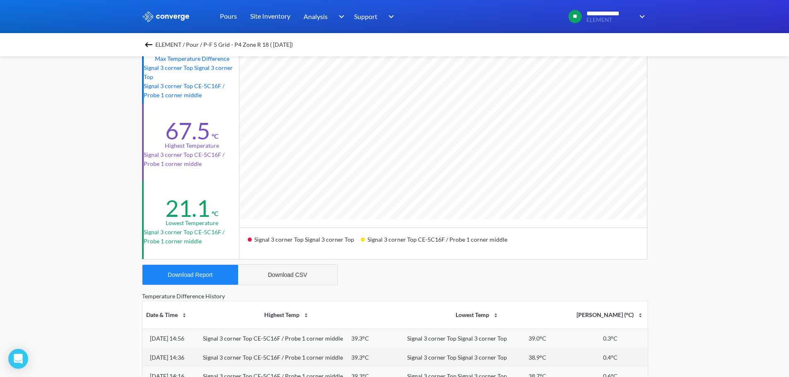
scroll to position [0, 0]
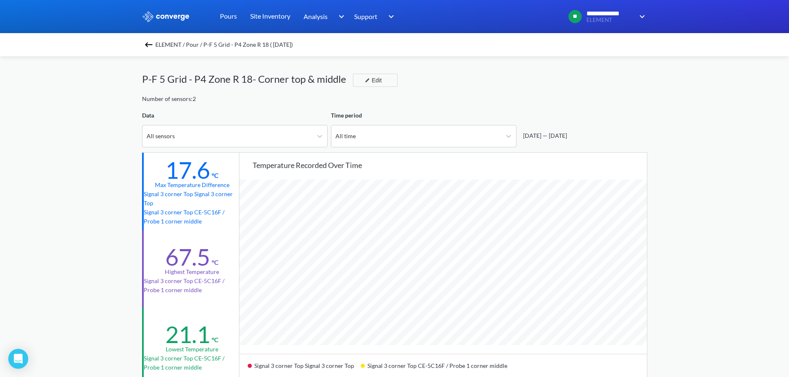
click at [148, 43] on img at bounding box center [149, 45] width 10 height 10
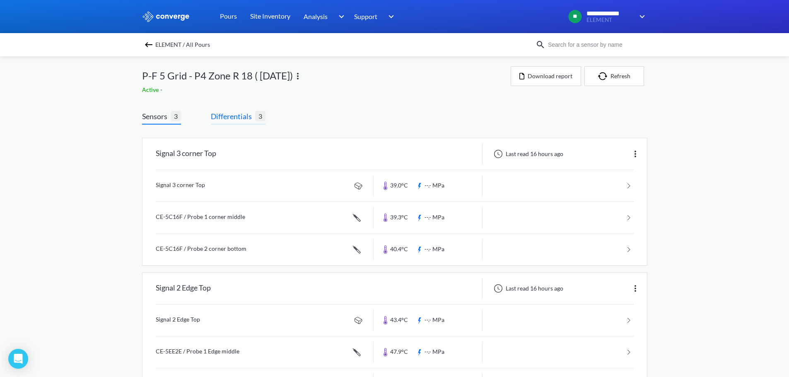
click at [236, 118] on span "Differentials" at bounding box center [233, 117] width 44 height 12
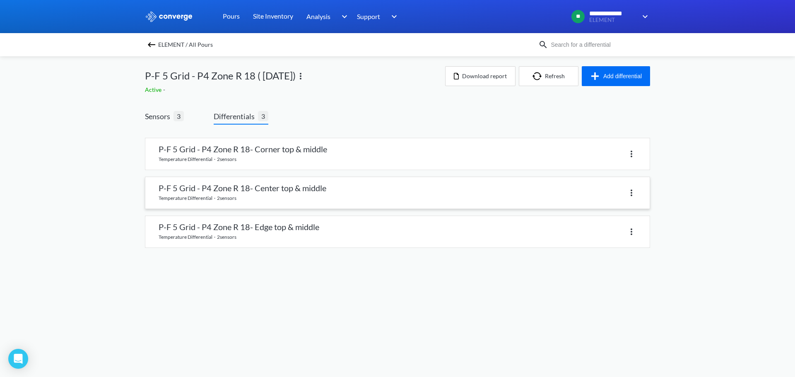
click at [234, 189] on link at bounding box center [397, 192] width 504 height 31
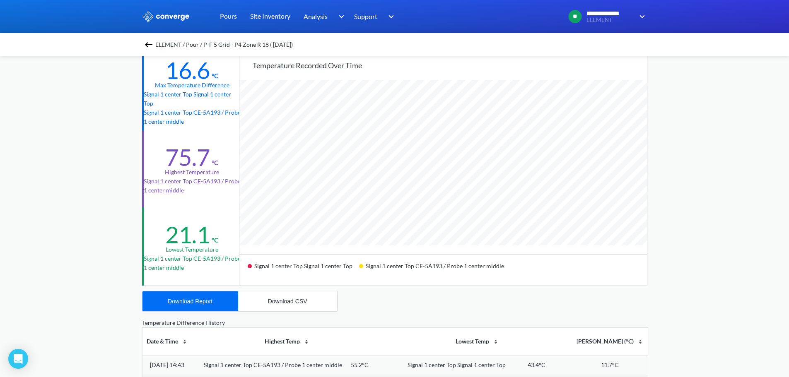
scroll to position [207, 0]
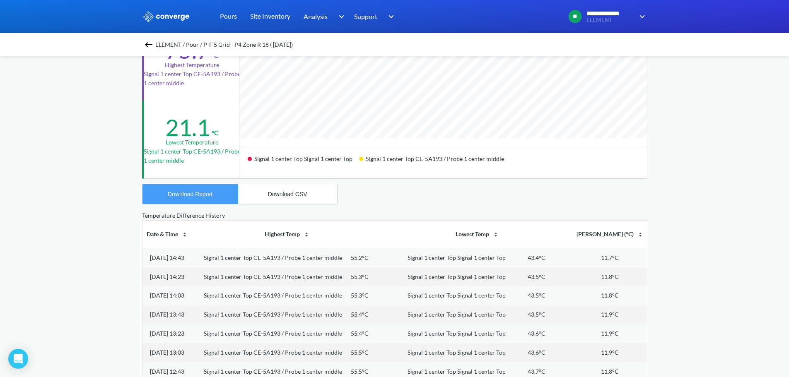
click at [183, 192] on div "Download Report" at bounding box center [190, 194] width 45 height 7
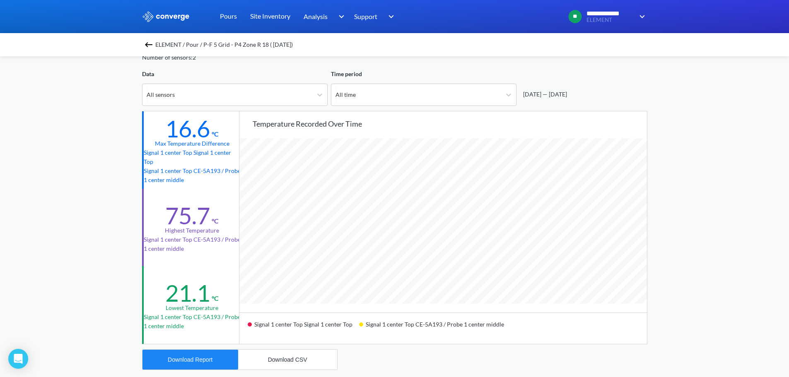
scroll to position [0, 0]
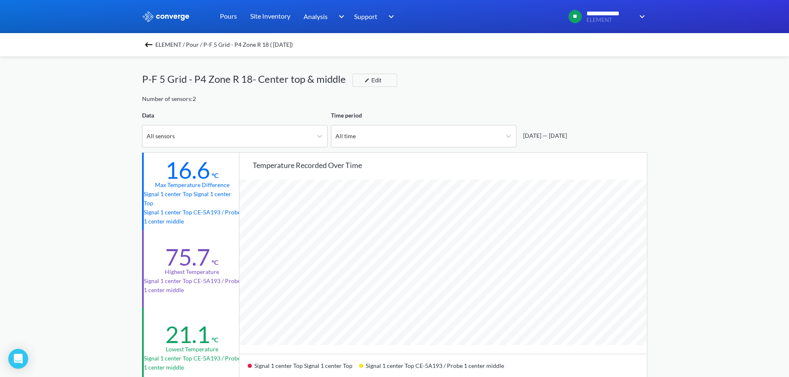
click at [152, 45] on img at bounding box center [149, 45] width 10 height 10
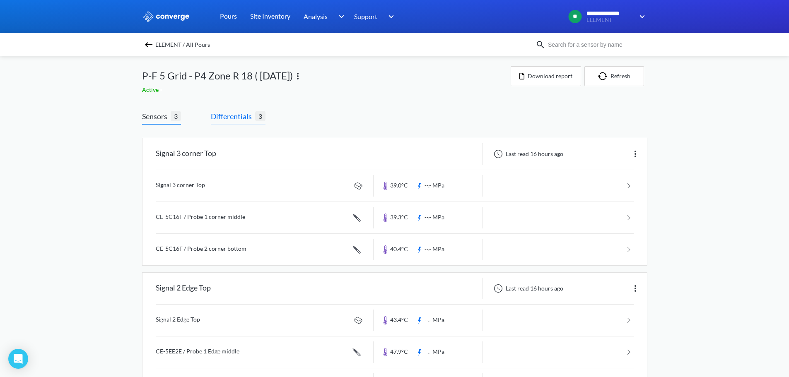
click at [233, 117] on span "Differentials" at bounding box center [233, 117] width 44 height 12
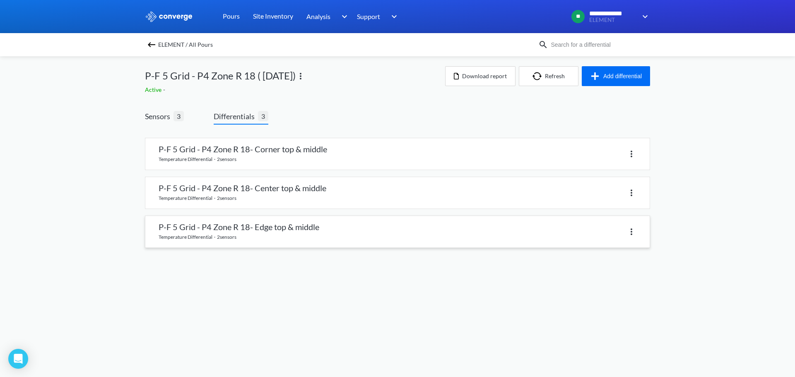
click at [252, 230] on link at bounding box center [397, 231] width 504 height 31
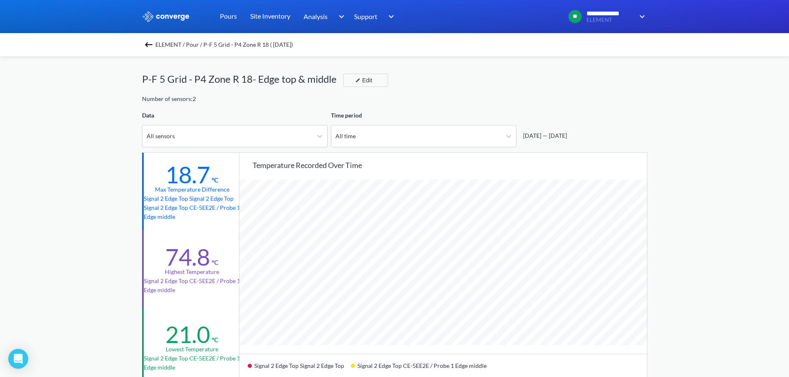
scroll to position [166, 0]
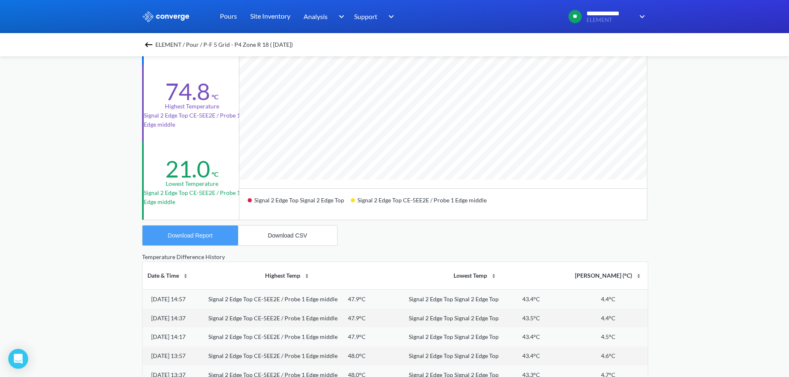
click at [198, 234] on div "Download Report" at bounding box center [190, 235] width 45 height 7
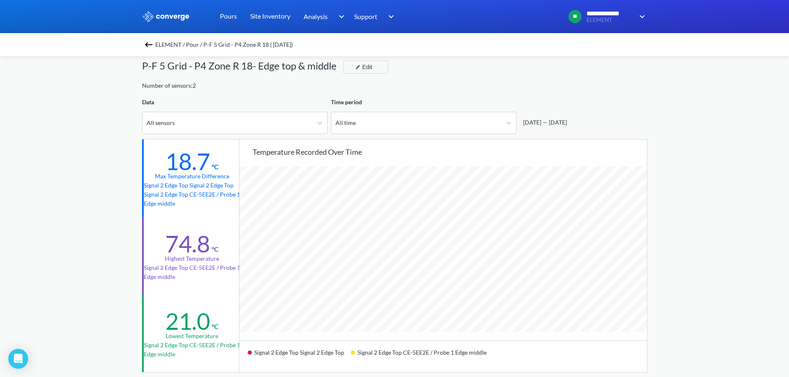
scroll to position [0, 0]
